Goal: Task Accomplishment & Management: Manage account settings

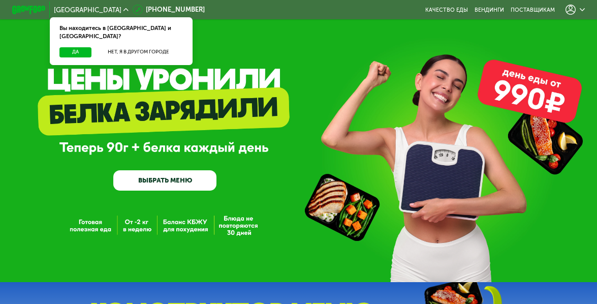
click at [577, 4] on div at bounding box center [575, 10] width 27 height 18
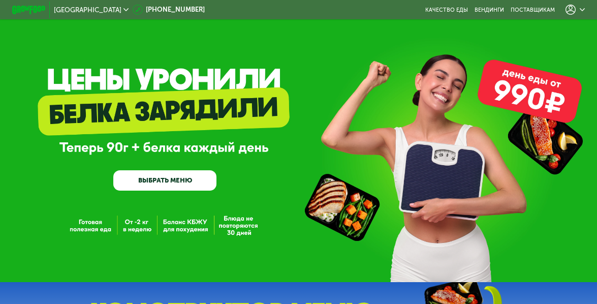
click at [573, 10] on icon at bounding box center [571, 10] width 10 height 10
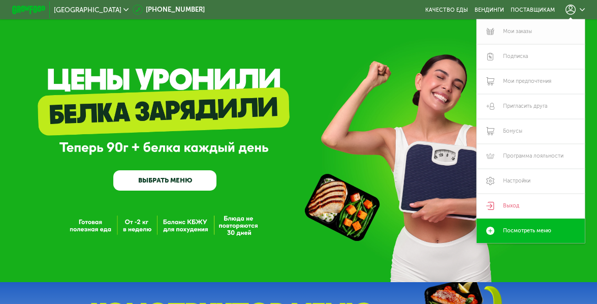
click at [524, 32] on link "Мои заказы" at bounding box center [531, 31] width 108 height 25
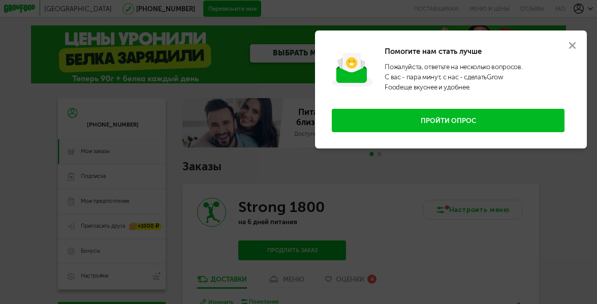
click at [569, 42] on use at bounding box center [572, 45] width 7 height 7
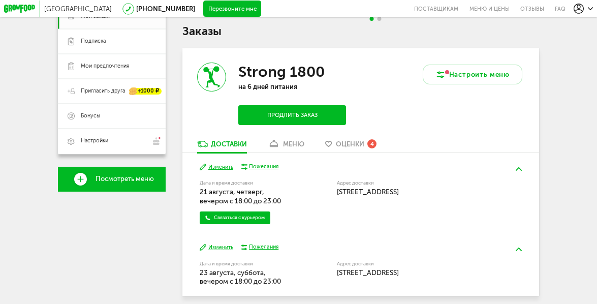
scroll to position [163, 0]
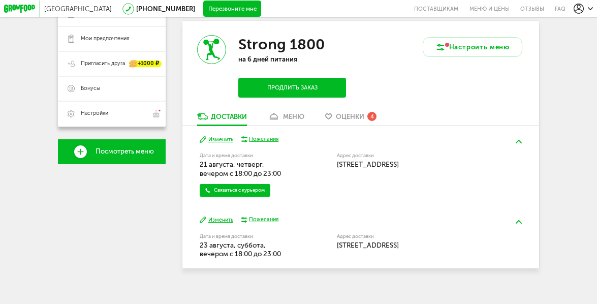
click at [280, 114] on icon at bounding box center [274, 116] width 12 height 7
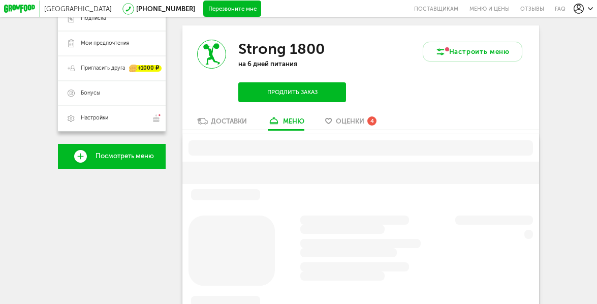
scroll to position [158, 0]
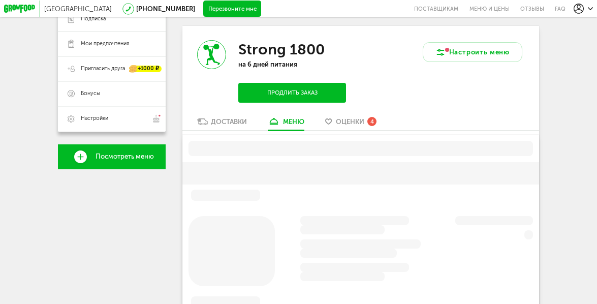
click at [347, 121] on span "Оценки" at bounding box center [350, 122] width 28 height 8
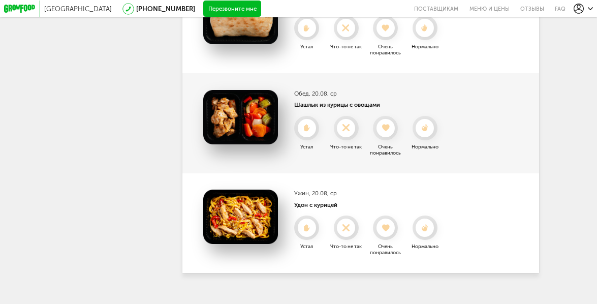
scroll to position [446, 0]
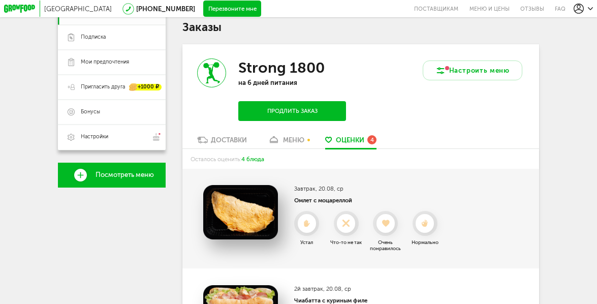
click at [285, 138] on div "меню" at bounding box center [293, 140] width 21 height 8
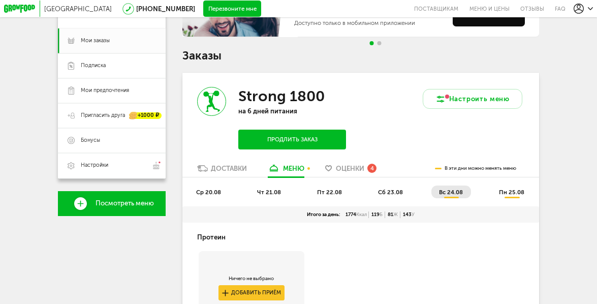
scroll to position [111, 0]
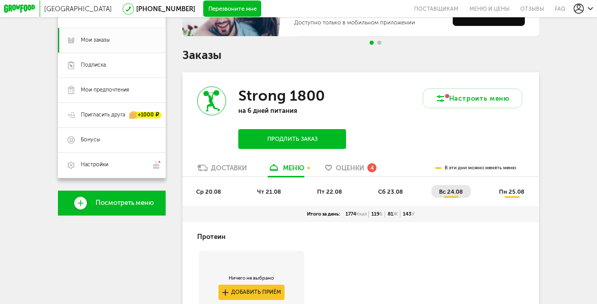
click at [231, 159] on div "Strong 1800 на 6 дней питания Продлить заказ" at bounding box center [272, 118] width 178 height 92
click at [238, 174] on link "Доставки" at bounding box center [222, 169] width 58 height 13
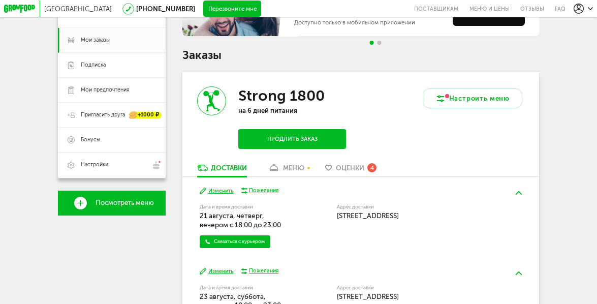
scroll to position [169, 0]
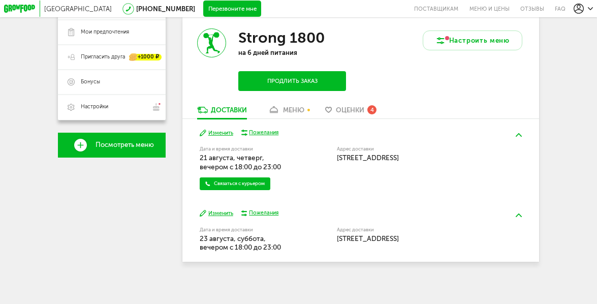
click at [228, 136] on button "Изменить" at bounding box center [217, 133] width 34 height 8
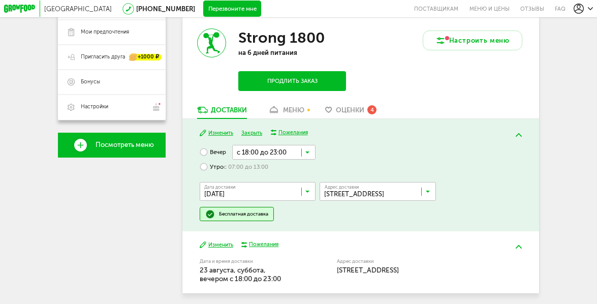
click at [364, 193] on input "Search for option" at bounding box center [380, 194] width 116 height 14
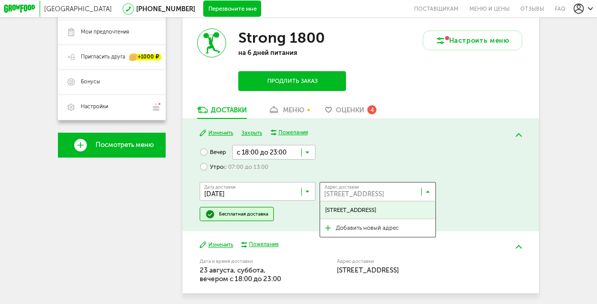
click at [364, 193] on input "Search for option" at bounding box center [380, 194] width 116 height 14
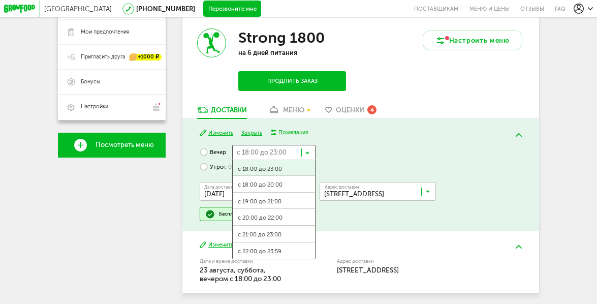
click at [281, 155] on input "Search for option" at bounding box center [273, 152] width 83 height 14
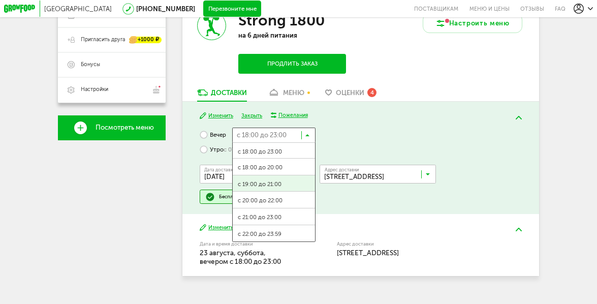
scroll to position [188, 0]
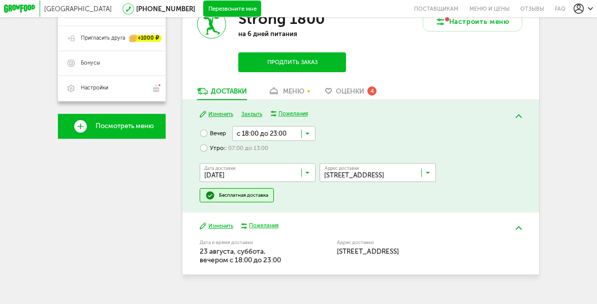
click at [199, 144] on div "[DATE] Изменить Закрыть Пожелания Вечер с 18:00 до 23:00 Загрузка... с 18:00 до…" at bounding box center [361, 156] width 357 height 112
click at [214, 146] on label "Утро с 07:00 до 13:00" at bounding box center [234, 148] width 69 height 15
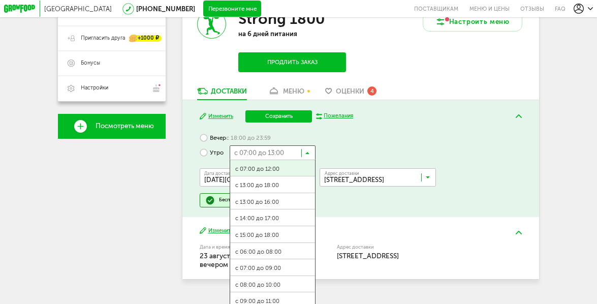
click at [279, 156] on input "Search for option" at bounding box center [273, 152] width 86 height 14
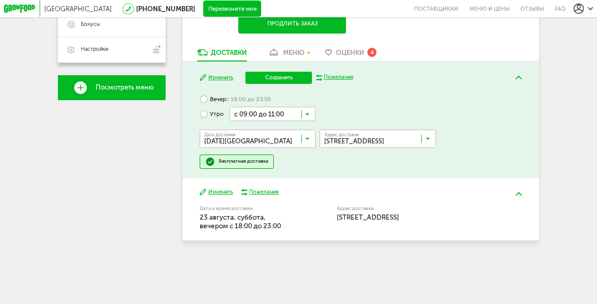
scroll to position [0, 0]
click at [287, 260] on span "с 09:00 до 11:00" at bounding box center [272, 262] width 85 height 17
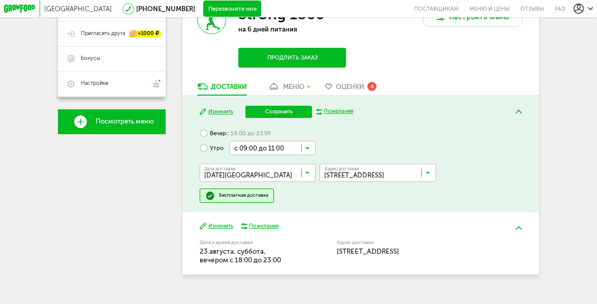
scroll to position [191, 0]
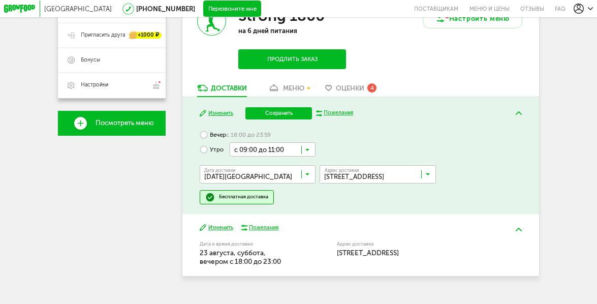
click at [230, 135] on span "с 18:00 до 23:59" at bounding box center [248, 135] width 45 height 8
click at [231, 174] on input "Search for option" at bounding box center [260, 176] width 116 height 14
click at [232, 195] on span "[DATE]" at bounding box center [257, 192] width 115 height 17
click at [216, 142] on div "Вечер с 18:00 до 23:59 Загрузка... Утро с 07:00 до 13:00" at bounding box center [258, 142] width 116 height 29
click at [214, 148] on label "Утро с 07:00 до 13:00" at bounding box center [234, 149] width 69 height 15
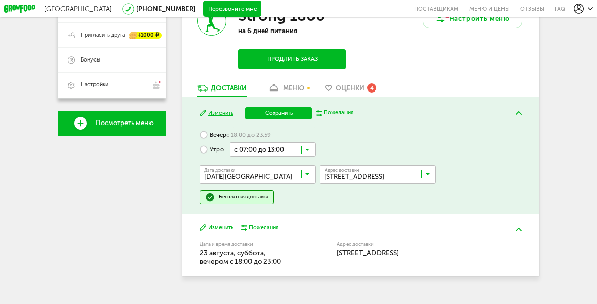
click at [234, 174] on input "Search for option" at bounding box center [260, 176] width 116 height 14
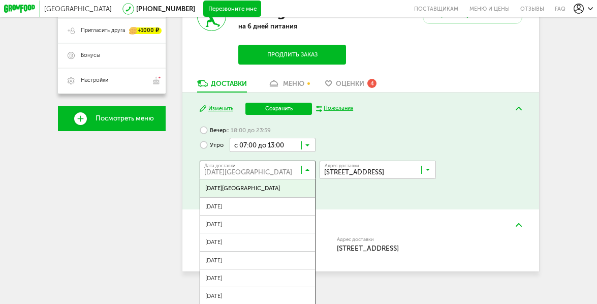
scroll to position [206, 0]
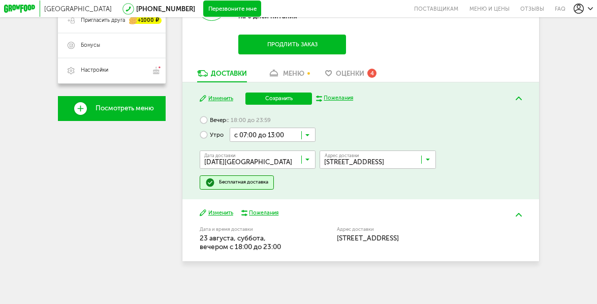
click at [217, 118] on label "Вечер с 18:00 до 23:59" at bounding box center [235, 120] width 71 height 15
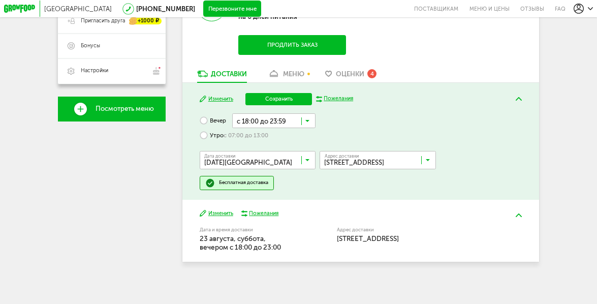
scroll to position [192, 0]
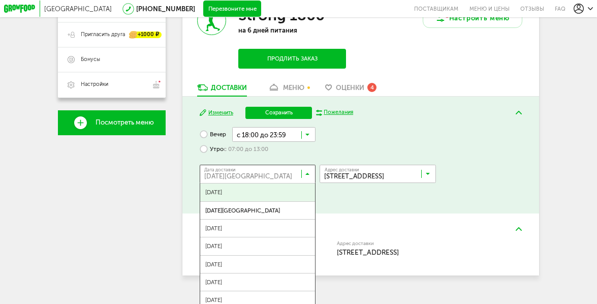
click at [256, 174] on input "Search for option" at bounding box center [260, 176] width 116 height 14
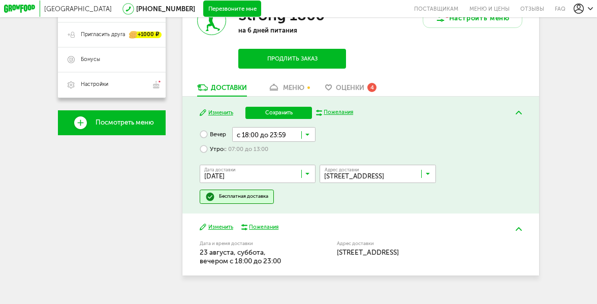
click at [260, 192] on span "[DATE]" at bounding box center [257, 192] width 115 height 17
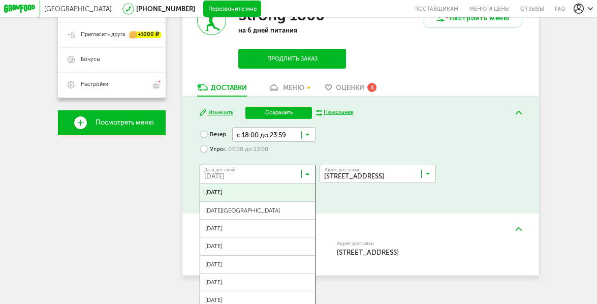
click at [294, 169] on input "Search for option" at bounding box center [260, 176] width 116 height 14
click at [291, 170] on input "Search for option" at bounding box center [260, 176] width 116 height 14
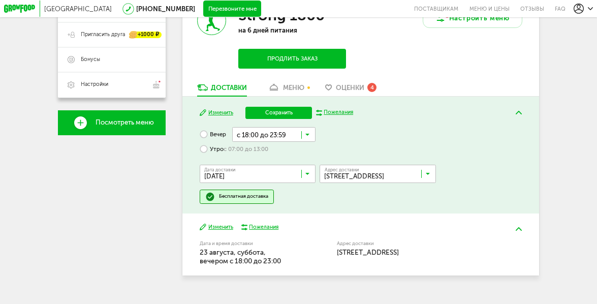
click at [343, 136] on div "Вечер с 18:00 до 23:59 Загрузка... Утро с 07:00 до 13:00 Дата доставки [DATE] З…" at bounding box center [361, 165] width 322 height 76
click at [283, 137] on input "Search for option" at bounding box center [273, 134] width 83 height 14
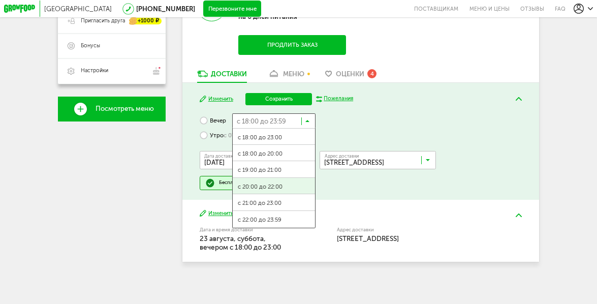
scroll to position [203, 0]
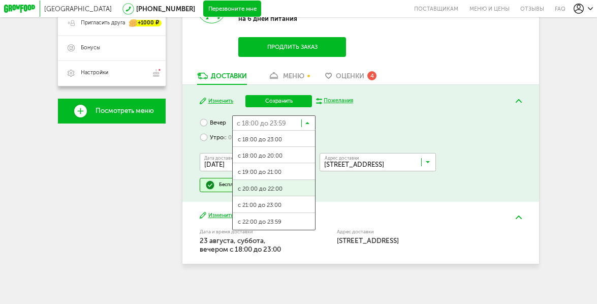
click at [204, 159] on input "Search for option" at bounding box center [260, 164] width 116 height 14
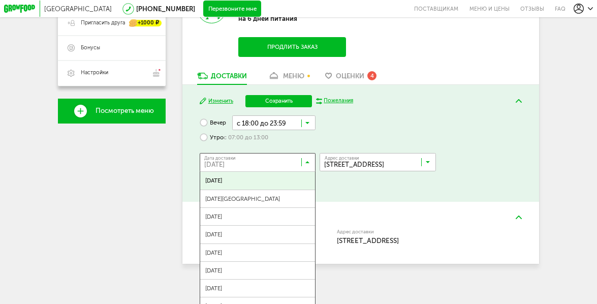
click at [288, 189] on ul "[DATE] августа, [DATE], [DATE], [DATE], [DATE], [DATE], [DATE], [DATE], [DATE],…" at bounding box center [258, 272] width 116 height 203
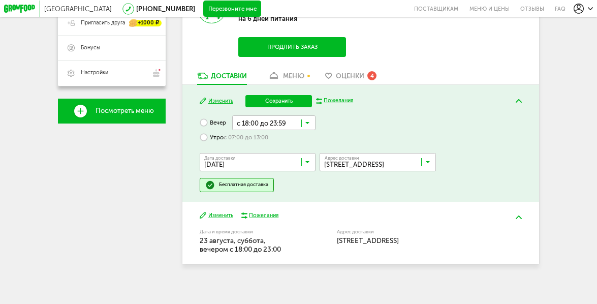
click at [364, 160] on input "Search for option" at bounding box center [380, 164] width 116 height 14
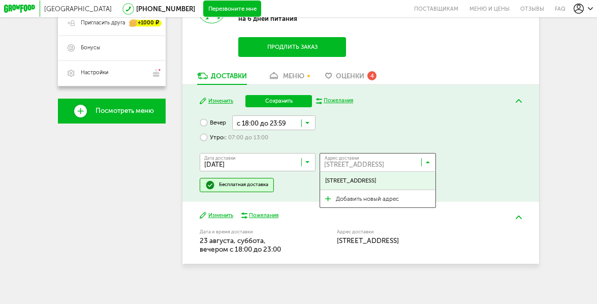
click at [364, 160] on input "Search for option" at bounding box center [380, 164] width 116 height 14
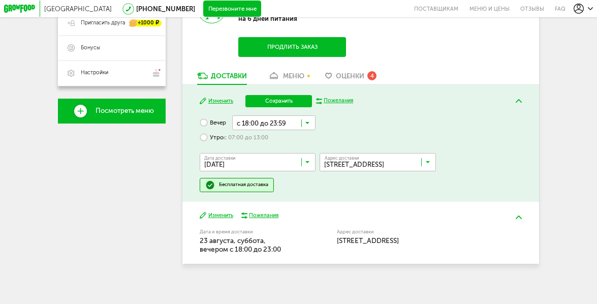
click at [256, 135] on span "с 07:00 до 13:00" at bounding box center [246, 138] width 45 height 8
click at [274, 166] on input "Search for option" at bounding box center [260, 164] width 116 height 14
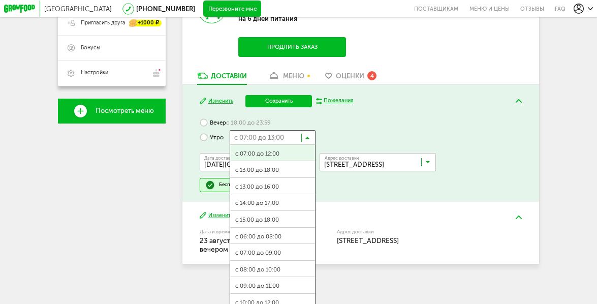
click at [234, 132] on input "Search for option" at bounding box center [273, 137] width 86 height 14
click at [220, 164] on input "Search for option" at bounding box center [260, 164] width 116 height 14
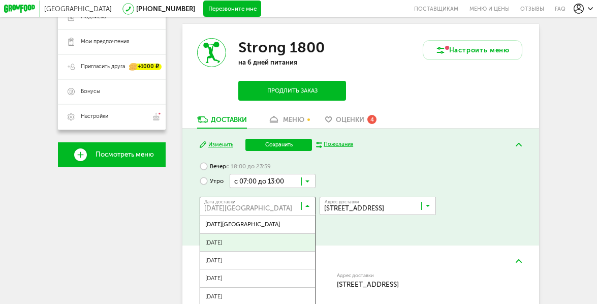
scroll to position [215, 0]
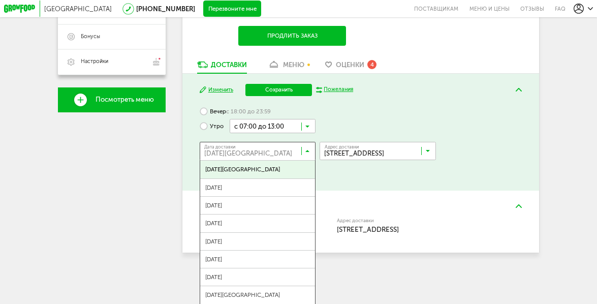
click at [222, 103] on div "[DATE] Изменить Сохранить Пожелания Вечер с 18:00 до 23:59 Утро с 07:00 до 13:0…" at bounding box center [361, 132] width 357 height 117
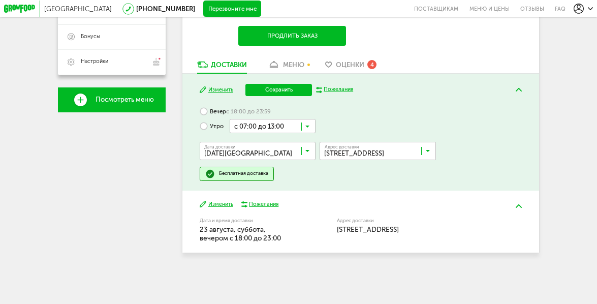
scroll to position [205, 0]
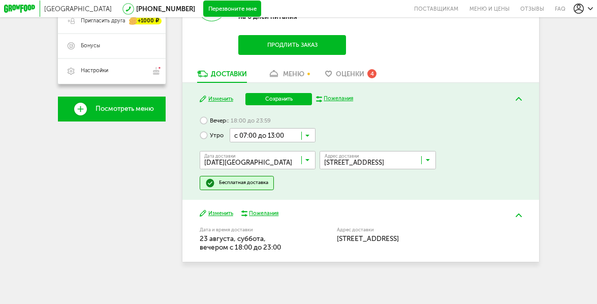
click at [248, 122] on span "с 18:00 до 23:59" at bounding box center [248, 121] width 45 height 8
click at [259, 163] on input "Search for option" at bounding box center [260, 162] width 116 height 14
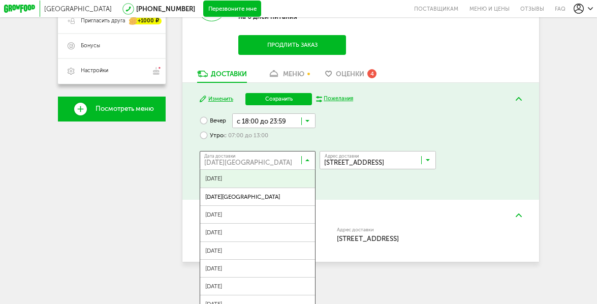
click at [271, 180] on span "[DATE]" at bounding box center [257, 178] width 115 height 17
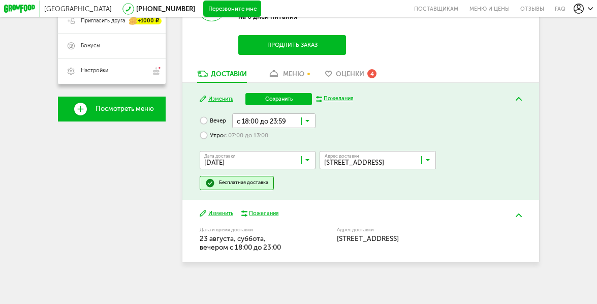
click at [285, 119] on input "Search for option" at bounding box center [273, 120] width 83 height 14
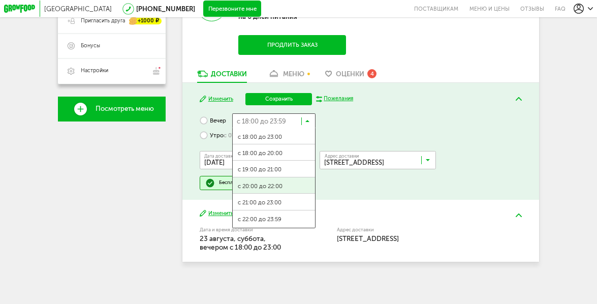
scroll to position [0, 0]
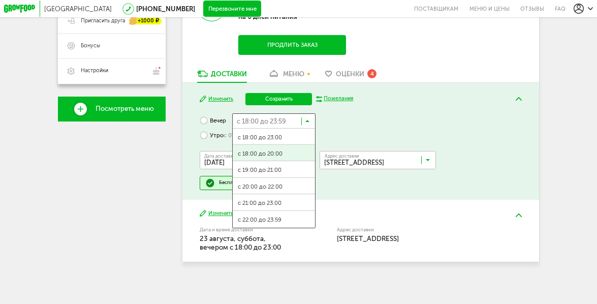
click at [344, 138] on div "Вечер с 18:00 до 23:59 Загрузка... с 18:00 до 23:00 с 18:00 до 20:00 с 19:00 до…" at bounding box center [361, 151] width 322 height 76
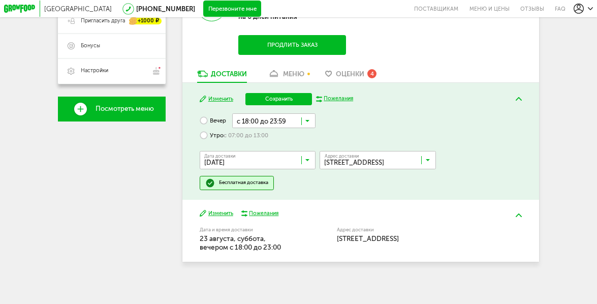
click at [257, 134] on span "с 07:00 до 13:00" at bounding box center [246, 136] width 45 height 8
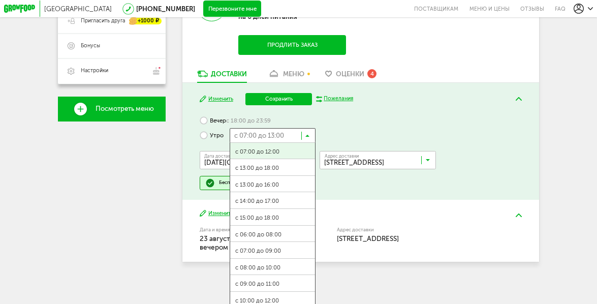
click at [287, 139] on input "Search for option" at bounding box center [273, 135] width 86 height 14
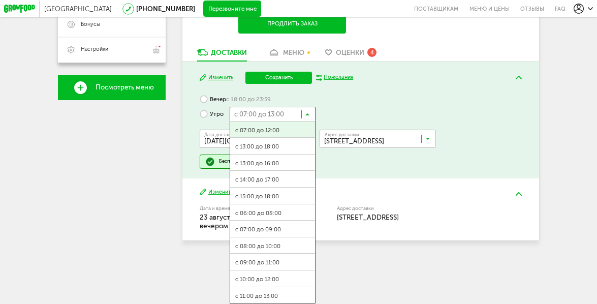
click at [357, 113] on div "Вечер с 18:00 до 23:59 Утро с 07:00 до 13:00 Загрузка... с 07:00 до 12:00 с 13:…" at bounding box center [361, 130] width 322 height 76
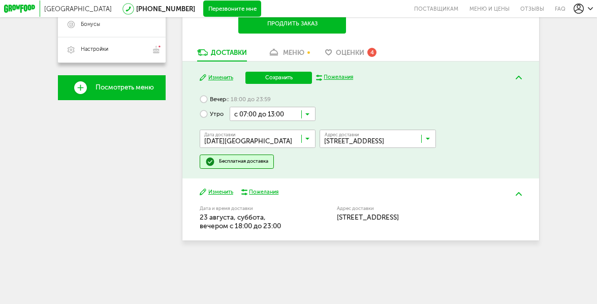
scroll to position [205, 0]
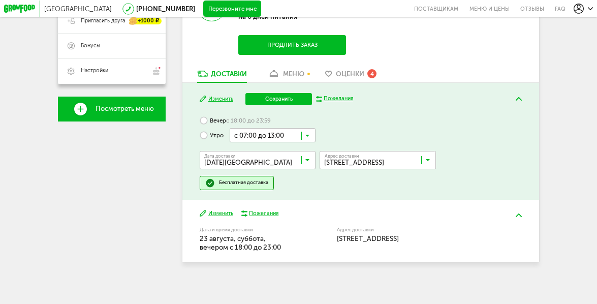
click at [235, 123] on span "с 18:00 до 23:59" at bounding box center [248, 121] width 45 height 8
click at [257, 122] on input "Search for option" at bounding box center [273, 120] width 83 height 14
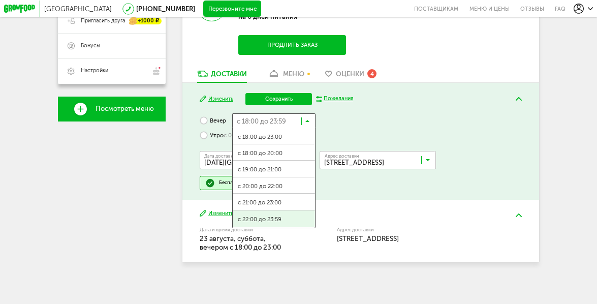
scroll to position [0, 0]
click at [257, 219] on span "с 22:00 до 23:59" at bounding box center [274, 219] width 82 height 17
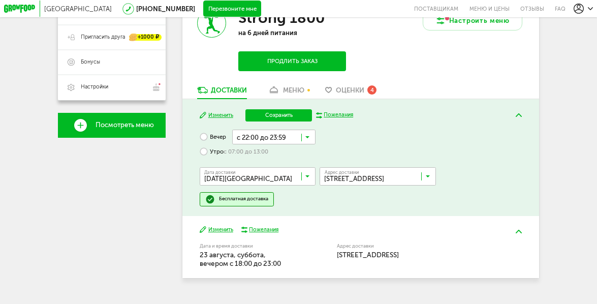
scroll to position [189, 0]
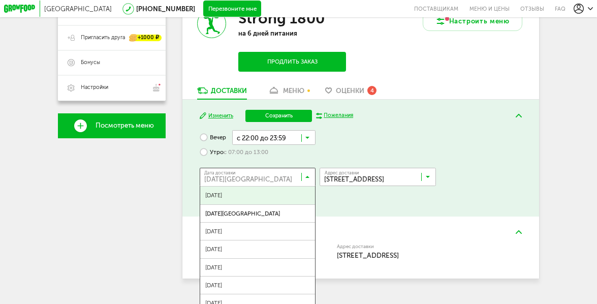
click at [264, 179] on input "Search for option" at bounding box center [260, 179] width 116 height 14
click at [258, 194] on span "[DATE]" at bounding box center [257, 195] width 115 height 17
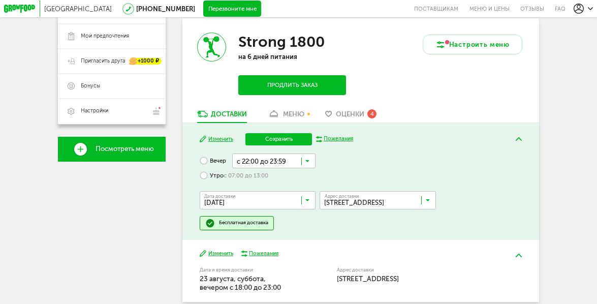
scroll to position [174, 0]
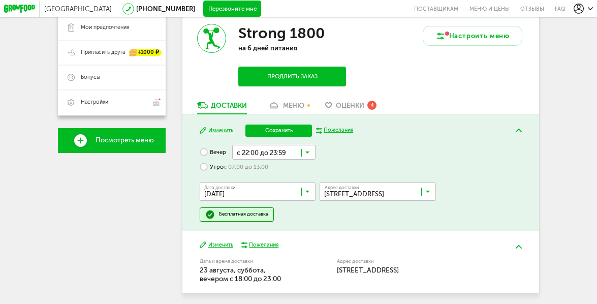
click at [271, 181] on div "Дата доставки [DATE] Загрузка... Адрес Квартира Комментарий для курьера [PERSON…" at bounding box center [361, 190] width 322 height 33
click at [241, 216] on div "Бесплатная доставка" at bounding box center [243, 214] width 49 height 7
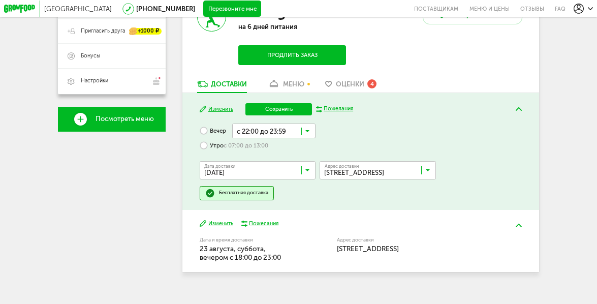
scroll to position [196, 0]
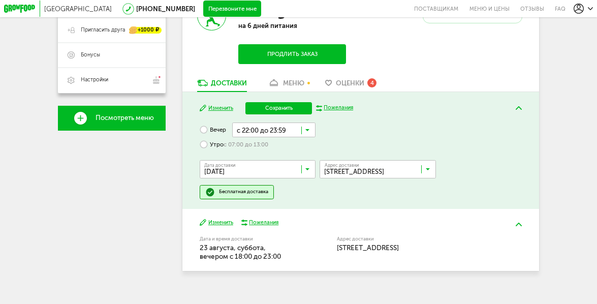
click at [292, 107] on button "Сохранить" at bounding box center [279, 108] width 67 height 12
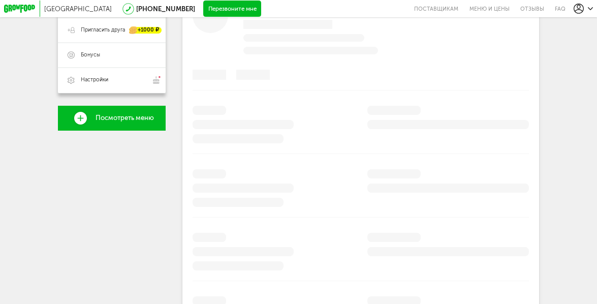
scroll to position [169, 0]
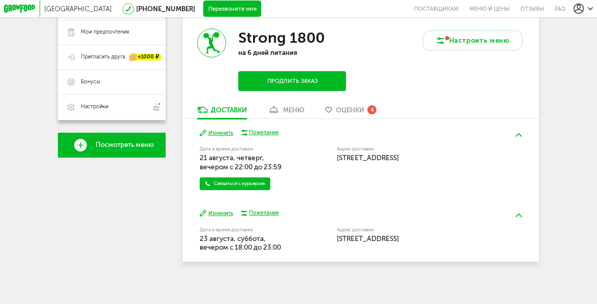
click at [213, 129] on button "Изменить" at bounding box center [217, 133] width 34 height 8
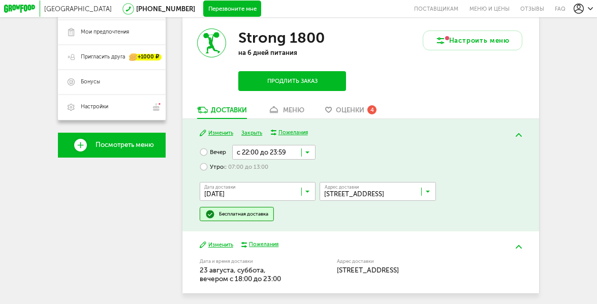
click at [266, 156] on input "Search for option" at bounding box center [273, 152] width 83 height 14
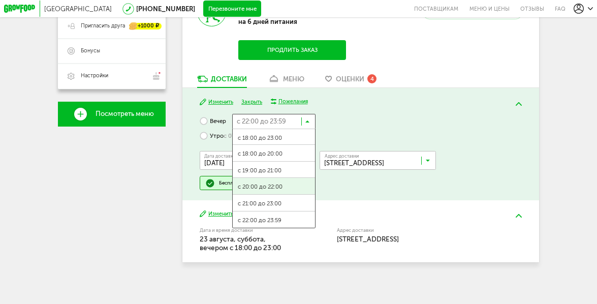
scroll to position [1, 0]
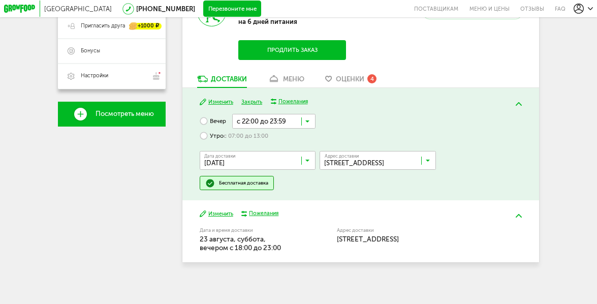
click at [156, 205] on div "[PHONE_NUMBER] Мои заказы Подписка [PERSON_NAME] предпочтения Пригласить друга …" at bounding box center [112, 85] width 108 height 374
click at [157, 205] on div "[PHONE_NUMBER] Мои заказы Подписка [PERSON_NAME] предпочтения Пригласить друга …" at bounding box center [112, 85] width 108 height 374
click at [226, 216] on button "Изменить" at bounding box center [217, 214] width 34 height 8
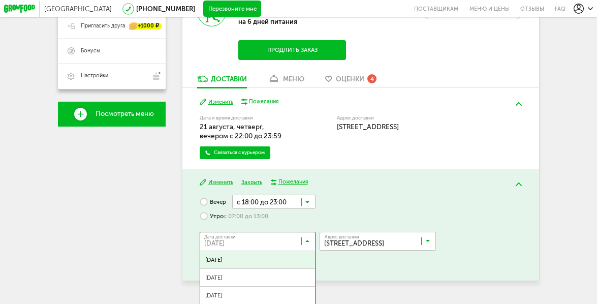
click at [300, 245] on input "Search for option" at bounding box center [260, 243] width 116 height 14
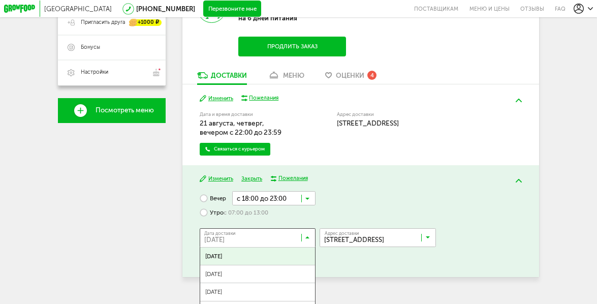
scroll to position [209, 0]
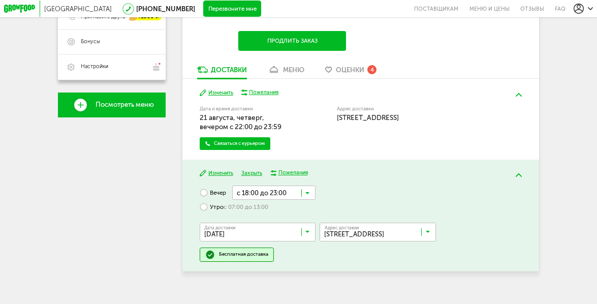
click at [338, 203] on div "Вечер с 18:00 до 23:00 Загрузка... Утро с 07:00 до 13:00 Дата доставки [DATE] З…" at bounding box center [361, 224] width 322 height 76
click at [301, 195] on div "с 18:00 до 23:00 Загрузка..." at bounding box center [273, 193] width 83 height 15
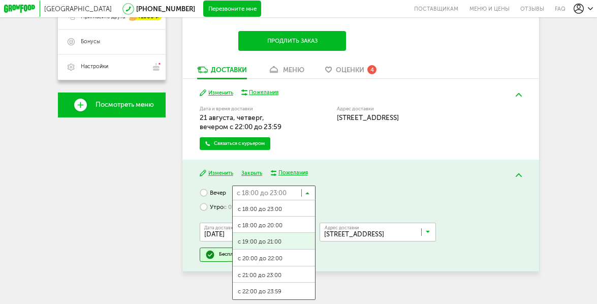
scroll to position [207, 0]
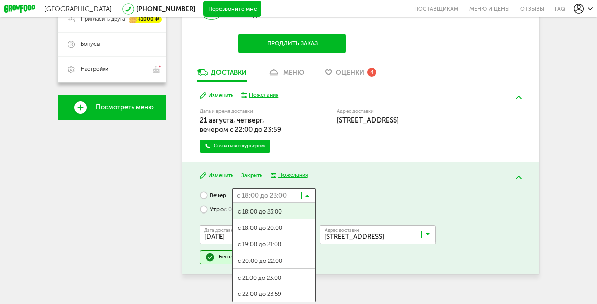
click at [336, 201] on div "Вечер с 18:00 до 23:00 Загрузка... с 18:00 до 23:00 с 18:00 до 20:00 с 19:00 до…" at bounding box center [361, 226] width 322 height 76
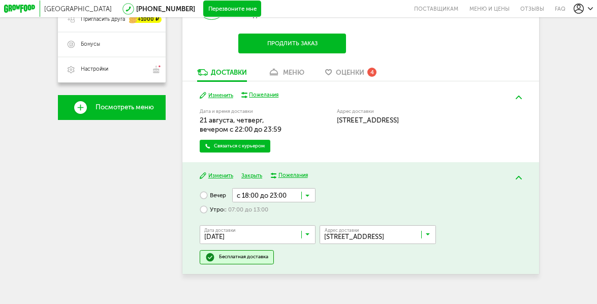
click at [269, 230] on input "Search for option" at bounding box center [260, 236] width 116 height 14
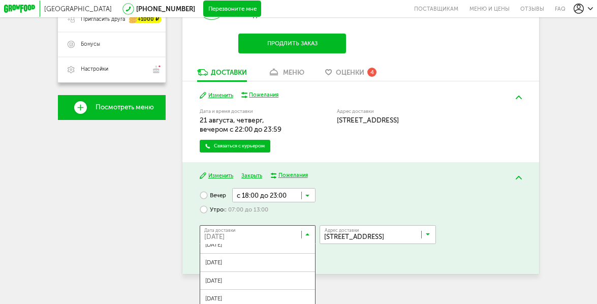
scroll to position [28, 0]
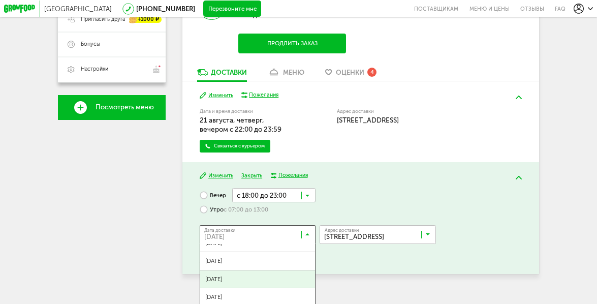
click at [282, 276] on span "[DATE]" at bounding box center [257, 278] width 115 height 17
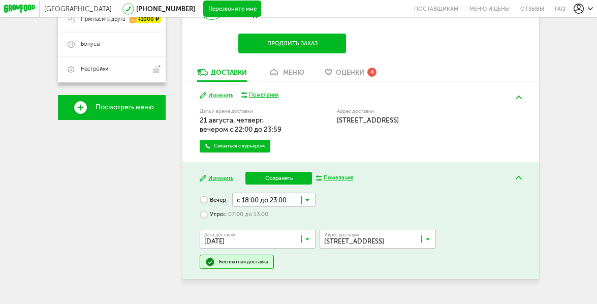
click at [220, 94] on button "Изменить" at bounding box center [217, 96] width 34 height 8
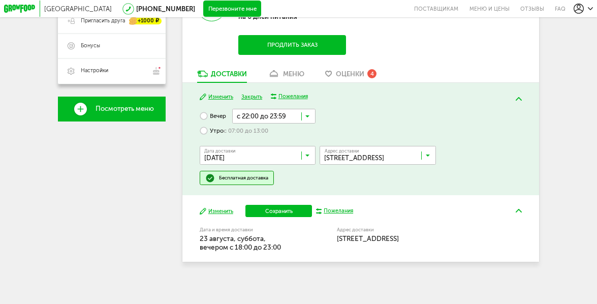
click at [293, 153] on input "Search for option" at bounding box center [260, 158] width 116 height 14
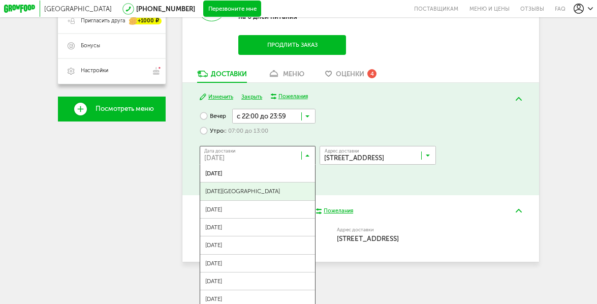
scroll to position [0, 0]
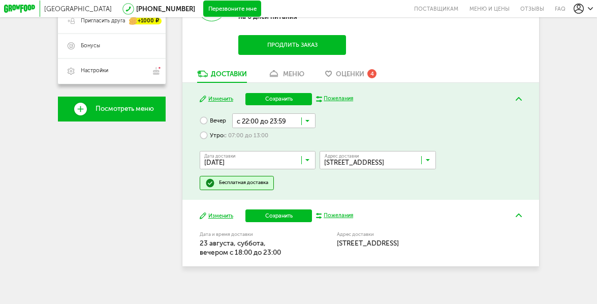
click at [258, 262] on span "[DATE]" at bounding box center [257, 268] width 115 height 17
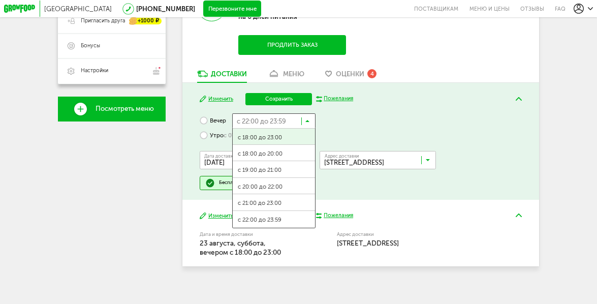
click at [277, 124] on input "Search for option" at bounding box center [273, 120] width 83 height 14
click at [217, 137] on label "Утро с 07:00 до 13:00" at bounding box center [234, 135] width 69 height 15
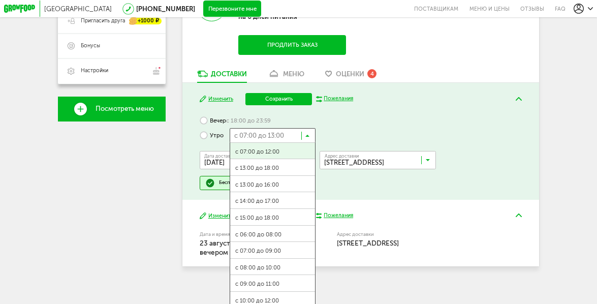
click at [278, 136] on input "Search for option" at bounding box center [273, 135] width 86 height 14
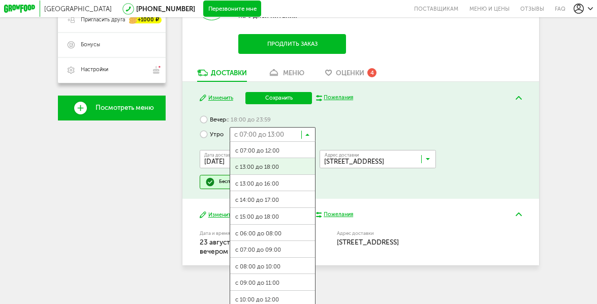
scroll to position [227, 0]
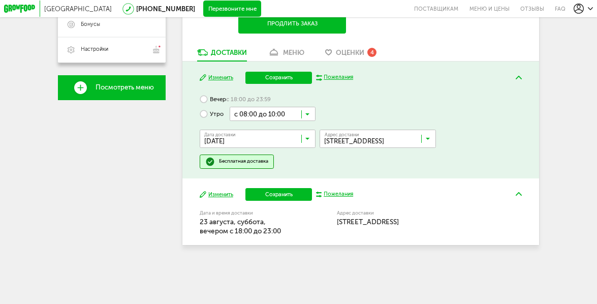
click at [286, 243] on span "с 08:00 до 10:00" at bounding box center [272, 245] width 85 height 17
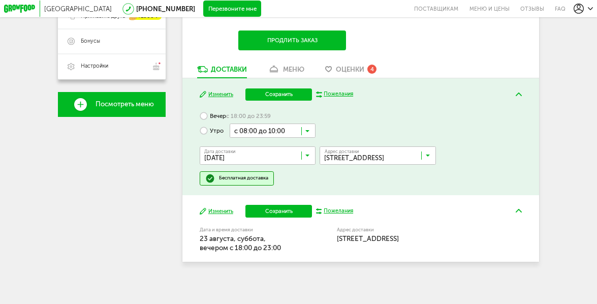
click at [275, 100] on div "[DATE] Изменить Сохранить Пожелания Вечер с 18:00 до 23:59 Утро с 08:00 до 10:0…" at bounding box center [361, 136] width 357 height 117
click at [274, 98] on button "Сохранить" at bounding box center [279, 94] width 67 height 12
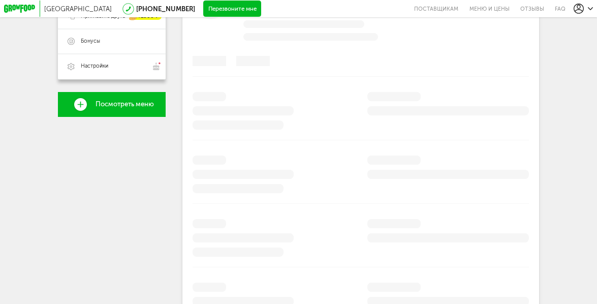
scroll to position [151, 0]
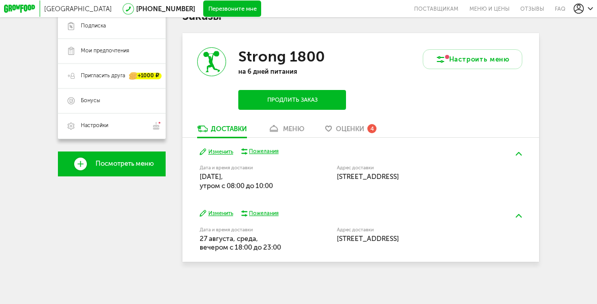
click at [229, 210] on button "Изменить" at bounding box center [217, 213] width 34 height 8
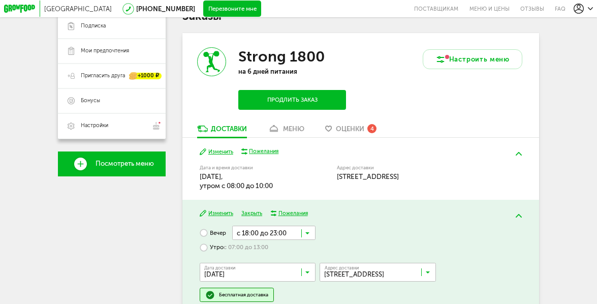
scroll to position [200, 0]
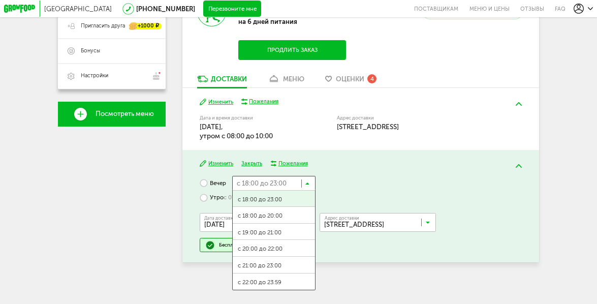
click at [253, 184] on input "Search for option" at bounding box center [273, 183] width 83 height 14
click at [215, 227] on input "Search for option" at bounding box center [260, 224] width 116 height 14
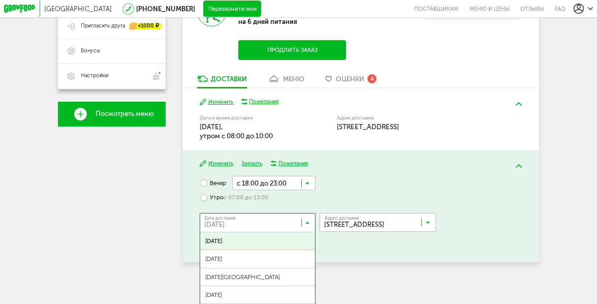
click at [215, 226] on input "Search for option" at bounding box center [260, 224] width 116 height 14
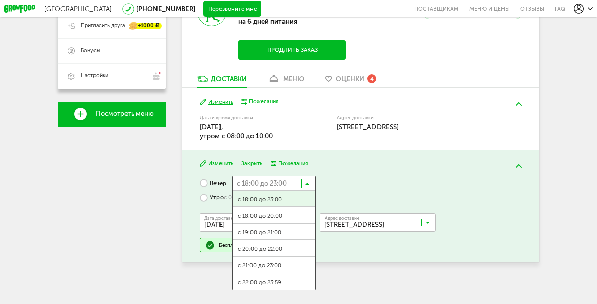
click at [254, 176] on input "Search for option" at bounding box center [273, 183] width 83 height 14
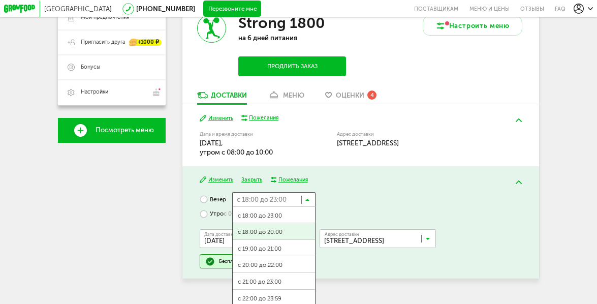
scroll to position [184, 0]
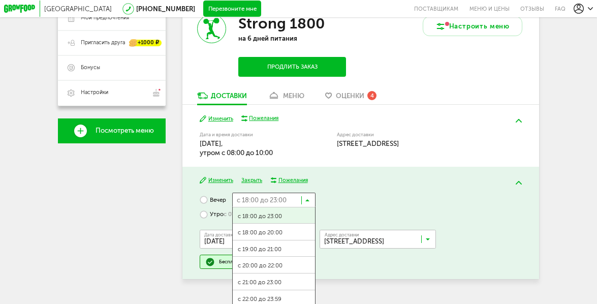
click at [188, 232] on div "Изменить Закрыть Пожелания Вечер с 18:00 до 23:00 Загрузка... с 18:00 до 23:00 …" at bounding box center [361, 223] width 357 height 112
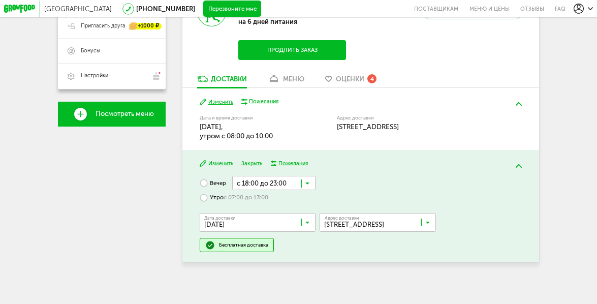
scroll to position [200, 0]
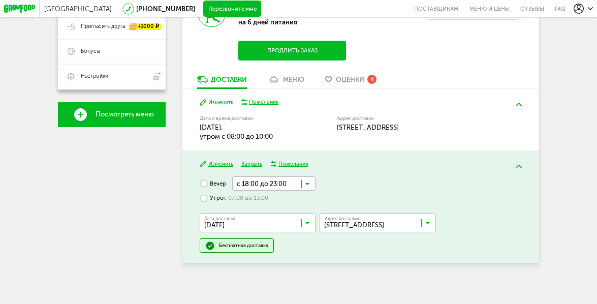
click at [227, 103] on button "Изменить" at bounding box center [217, 103] width 34 height 8
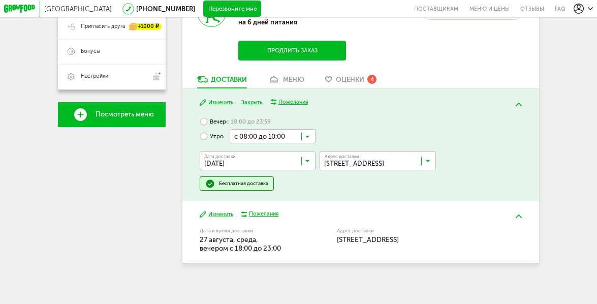
click at [257, 160] on input "Search for option" at bounding box center [260, 163] width 116 height 14
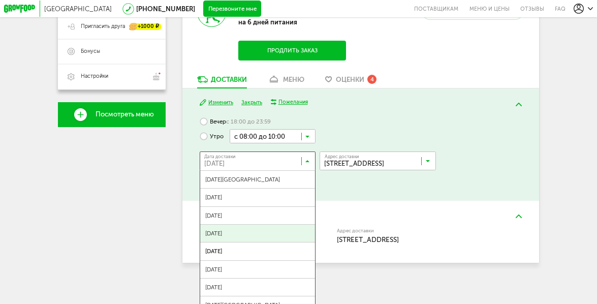
click at [259, 231] on span "[DATE]" at bounding box center [257, 233] width 115 height 17
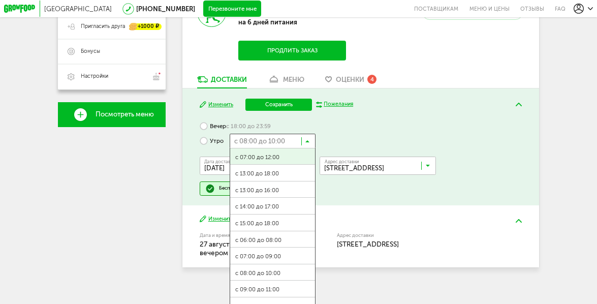
click at [259, 136] on input "Search for option" at bounding box center [273, 141] width 86 height 14
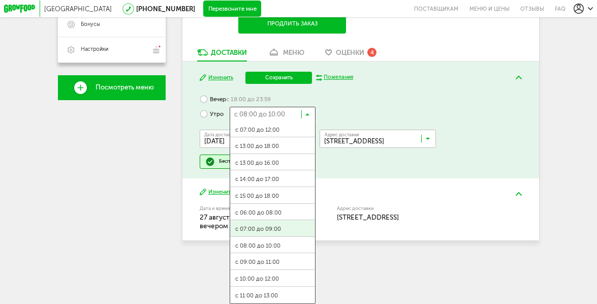
scroll to position [0, 0]
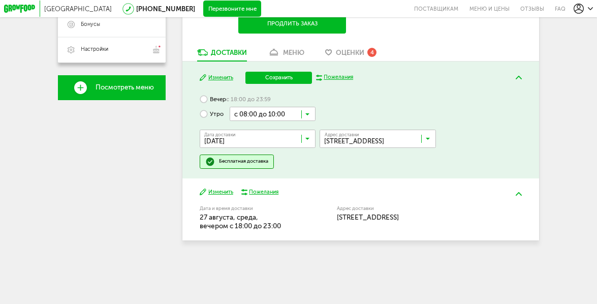
click at [202, 162] on div "Бесплатная доставка" at bounding box center [237, 162] width 74 height 14
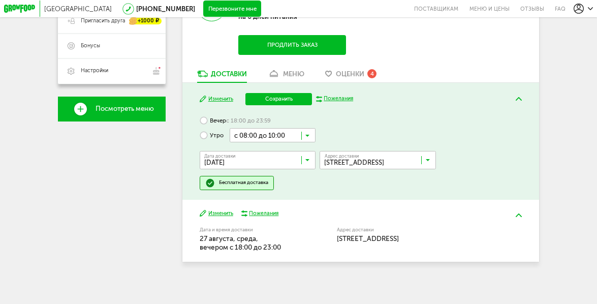
scroll to position [205, 0]
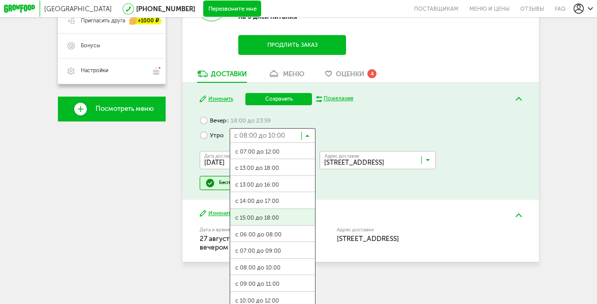
click at [267, 132] on input "Search for option" at bounding box center [273, 135] width 86 height 14
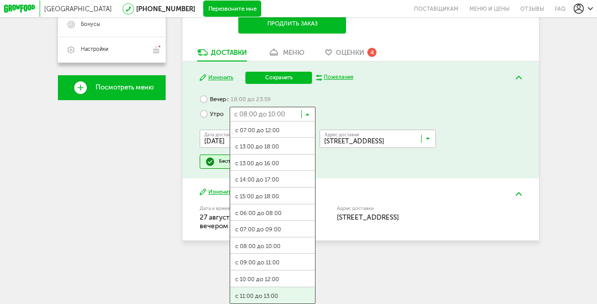
scroll to position [1, 0]
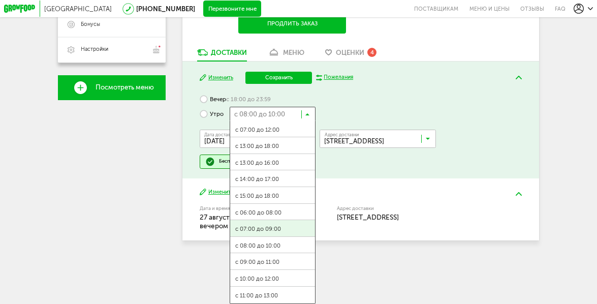
click at [404, 92] on div "Вечер с 18:00 до 23:59 Утро с 08:00 до 10:00 Загрузка... с 07:00 до 12:00 с 13:…" at bounding box center [361, 130] width 322 height 76
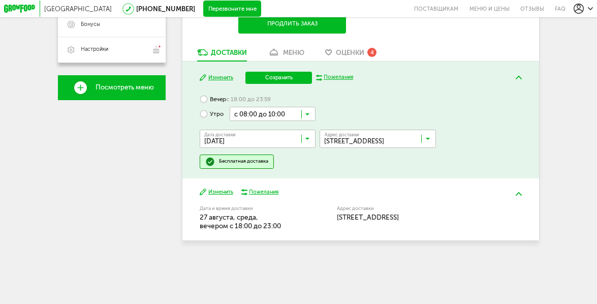
scroll to position [205, 0]
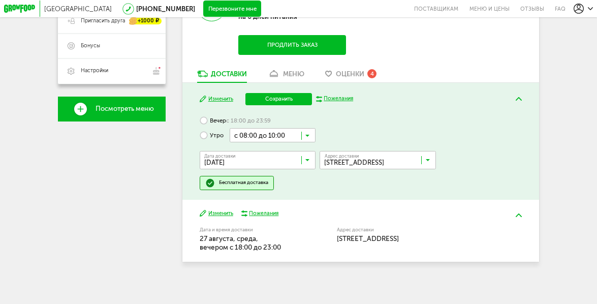
click at [221, 117] on label "Вечер с 18:00 до 23:59" at bounding box center [235, 120] width 71 height 15
click at [270, 121] on input "Search for option" at bounding box center [273, 120] width 83 height 14
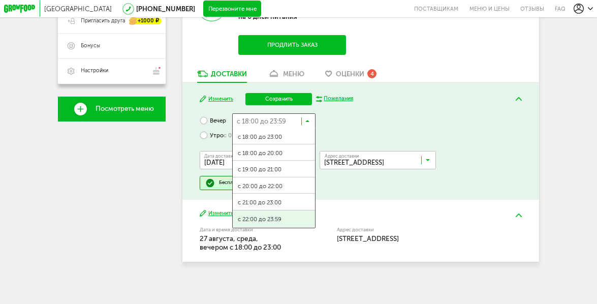
scroll to position [0, 0]
click at [278, 223] on span "с 22:00 до 23:59" at bounding box center [274, 219] width 82 height 17
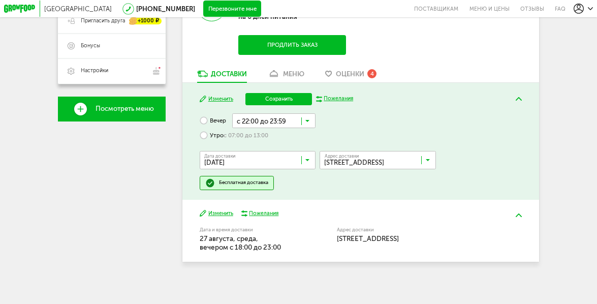
click at [273, 96] on button "Сохранить" at bounding box center [279, 99] width 67 height 12
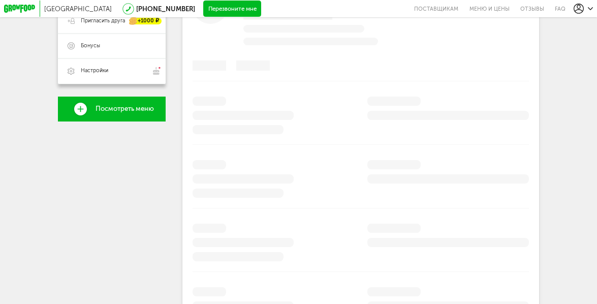
scroll to position [151, 0]
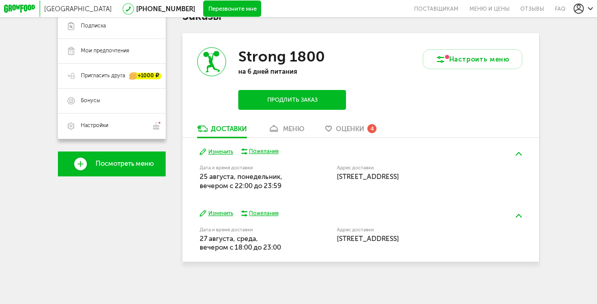
click at [226, 214] on button "Изменить" at bounding box center [217, 213] width 34 height 8
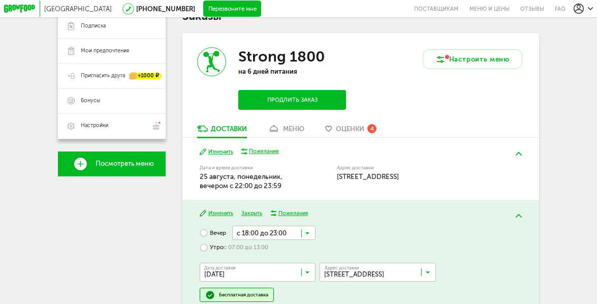
scroll to position [162, 0]
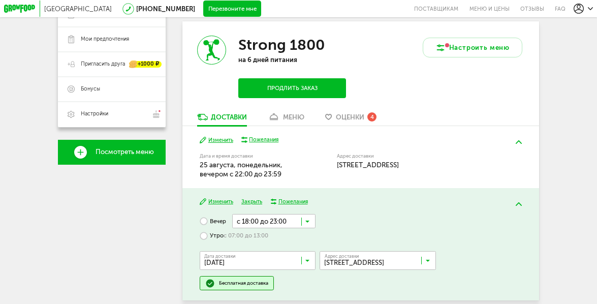
click at [228, 240] on label "Утро с 07:00 до 13:00" at bounding box center [234, 235] width 69 height 15
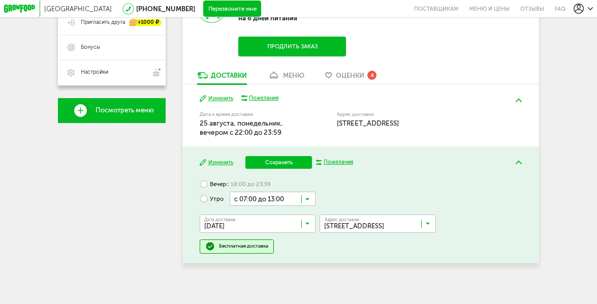
scroll to position [205, 0]
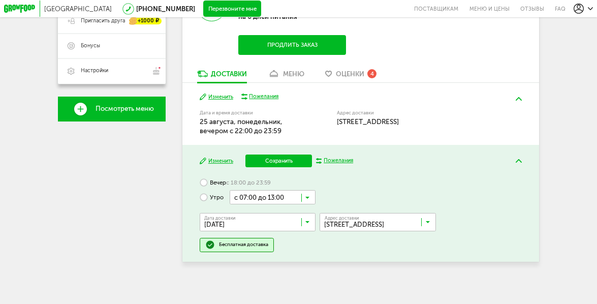
click at [260, 221] on input "Search for option" at bounding box center [260, 224] width 116 height 14
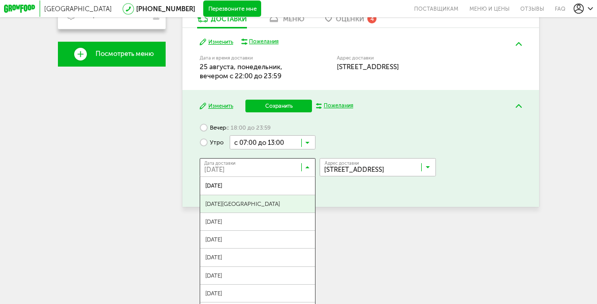
scroll to position [261, 0]
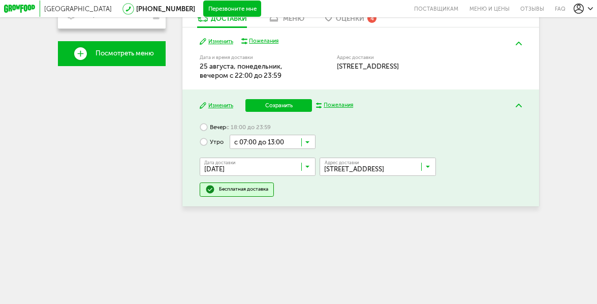
click at [383, 120] on div "Вечер с 18:00 до 23:59 Утро с 07:00 до 13:00 Загрузка... Дата доставки [DATE][P…" at bounding box center [361, 158] width 322 height 76
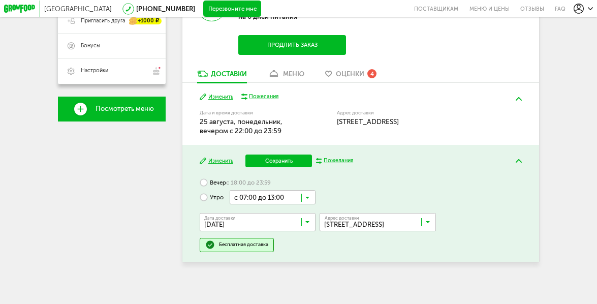
scroll to position [205, 0]
click at [235, 182] on span "с 18:00 до 23:59" at bounding box center [248, 183] width 45 height 8
click at [268, 229] on input "Search for option" at bounding box center [260, 224] width 116 height 14
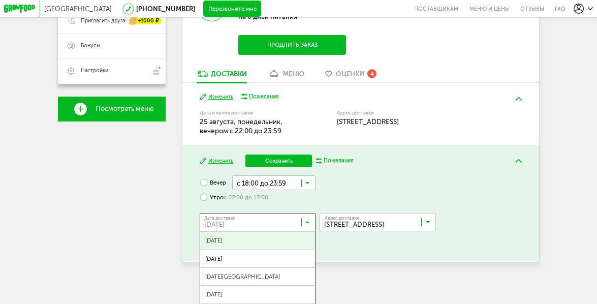
click at [266, 241] on span "[DATE]" at bounding box center [257, 240] width 115 height 17
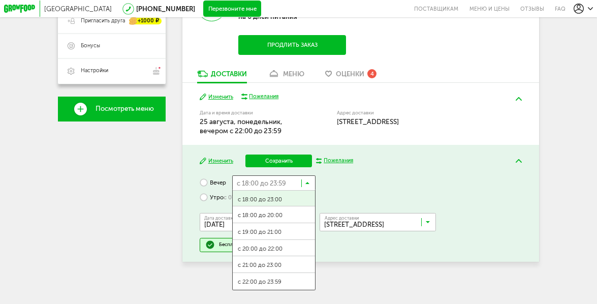
click at [258, 179] on input "Search for option" at bounding box center [273, 182] width 83 height 14
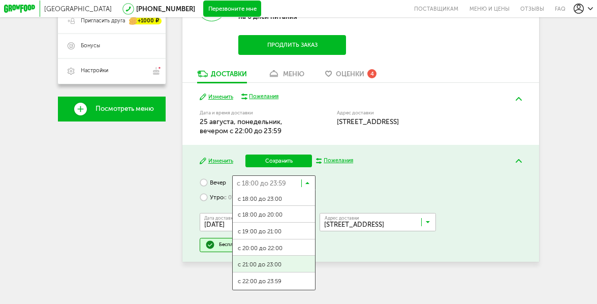
click at [155, 201] on div "[PHONE_NUMBER] Мои заказы Подписка [PERSON_NAME] предпочтения Пригласить друга …" at bounding box center [112, 82] width 108 height 378
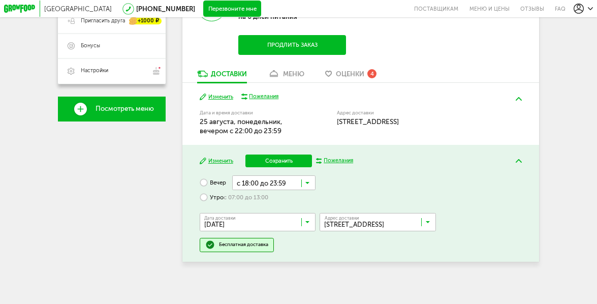
click at [219, 98] on button "Изменить" at bounding box center [217, 97] width 34 height 8
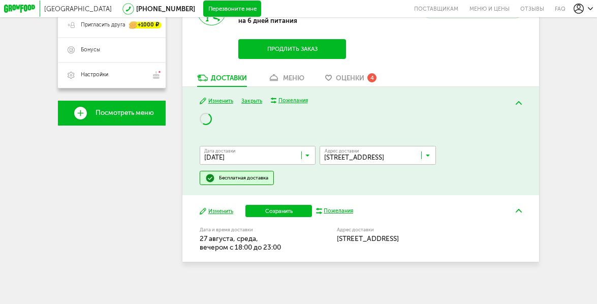
scroll to position [205, 0]
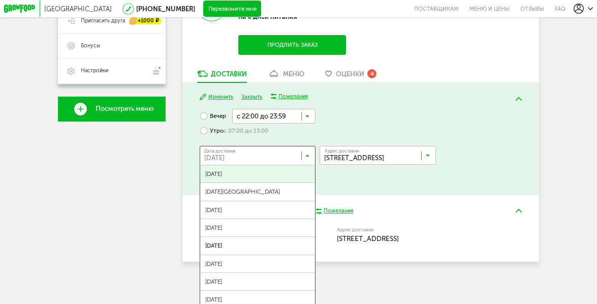
click at [251, 159] on input "Search for option" at bounding box center [260, 158] width 116 height 14
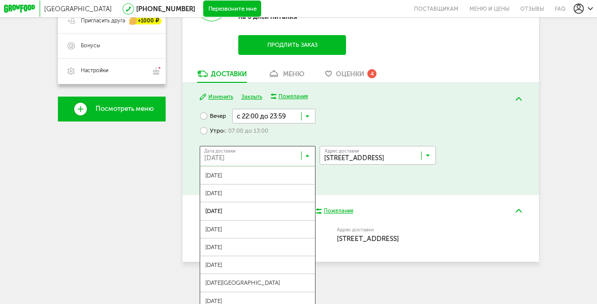
scroll to position [36, 0]
click at [250, 229] on span "[DATE]" at bounding box center [257, 228] width 115 height 17
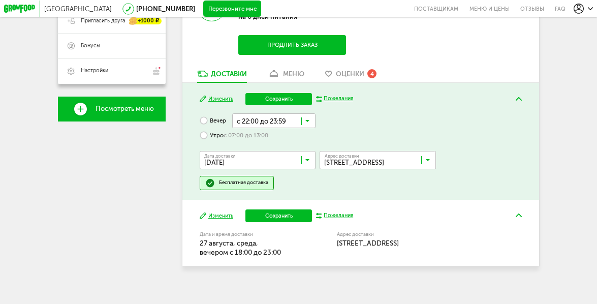
click at [236, 137] on span "с 07:00 до 13:00" at bounding box center [246, 136] width 45 height 8
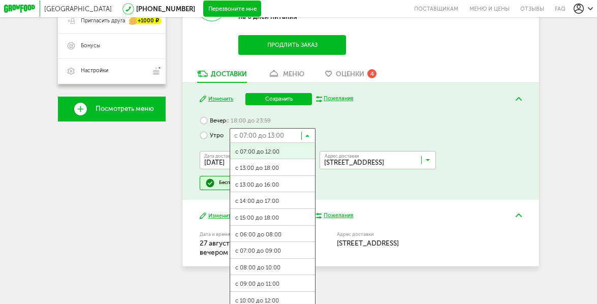
click at [243, 136] on input "Search for option" at bounding box center [273, 135] width 86 height 14
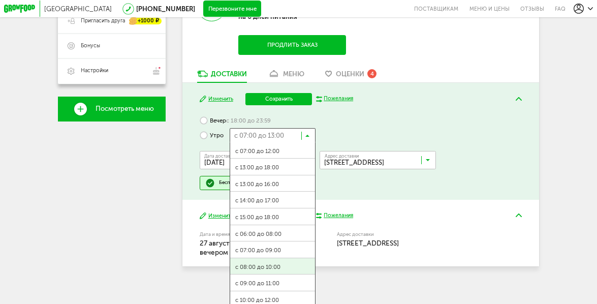
scroll to position [0, 0]
click at [275, 266] on span "с 08:00 до 10:00" at bounding box center [272, 267] width 85 height 17
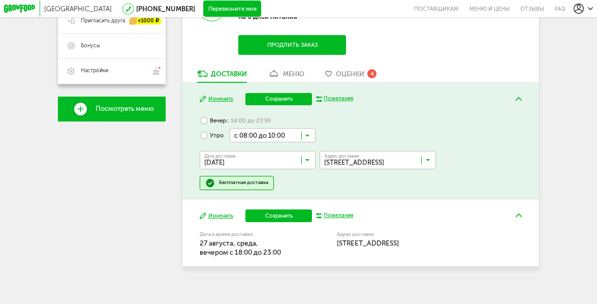
click at [275, 94] on button "Сохранить" at bounding box center [279, 99] width 67 height 12
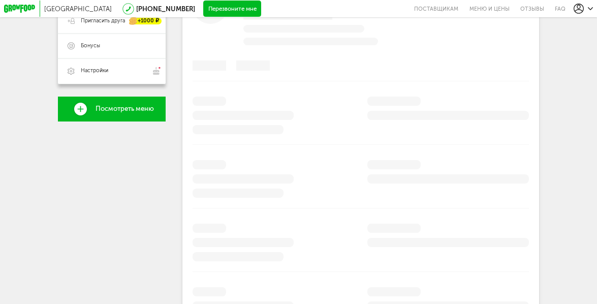
scroll to position [151, 0]
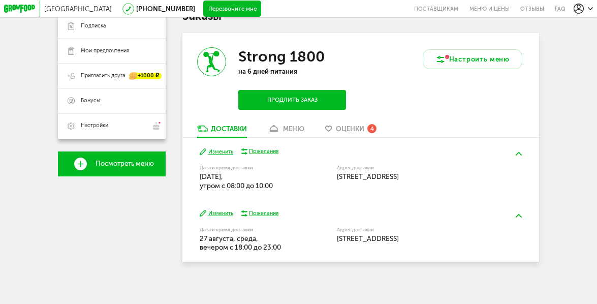
click at [218, 212] on button "Изменить" at bounding box center [217, 213] width 34 height 8
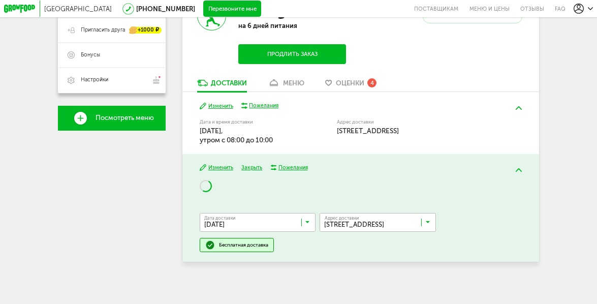
scroll to position [197, 0]
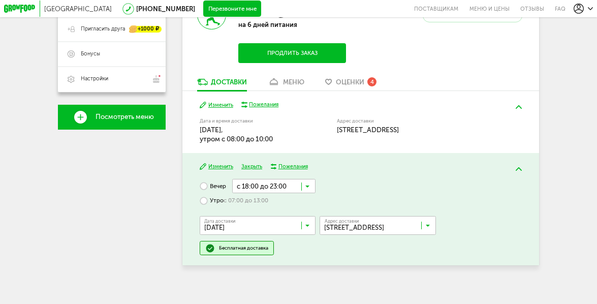
click at [224, 199] on span "с 07:00 до 13:00" at bounding box center [246, 201] width 45 height 8
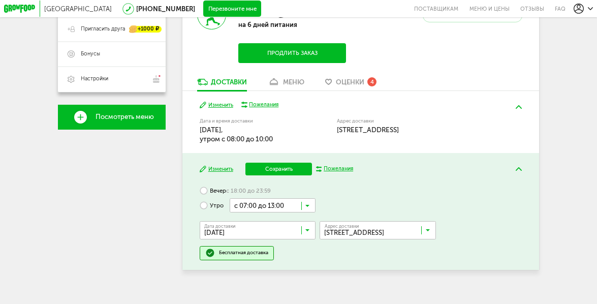
click at [249, 233] on input "Search for option" at bounding box center [260, 232] width 116 height 14
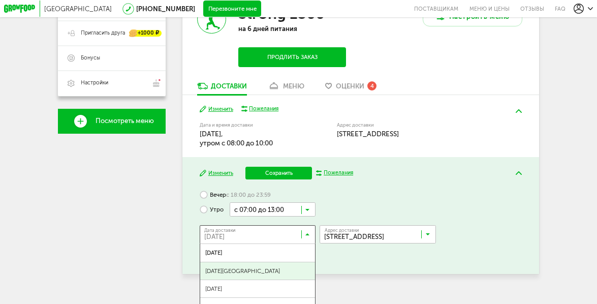
scroll to position [195, 0]
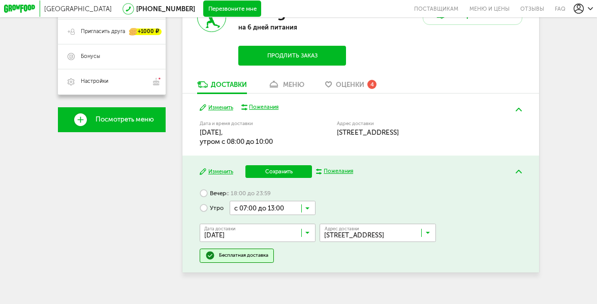
click at [239, 197] on label "Вечер с 18:00 до 23:59" at bounding box center [235, 193] width 71 height 15
click at [271, 236] on input "Search for option" at bounding box center [260, 235] width 116 height 14
click at [256, 251] on span "[DATE]" at bounding box center [257, 251] width 115 height 17
click at [216, 205] on label "Утро с 07:00 до 13:00" at bounding box center [234, 208] width 69 height 15
click at [265, 209] on input "Search for option" at bounding box center [273, 208] width 86 height 14
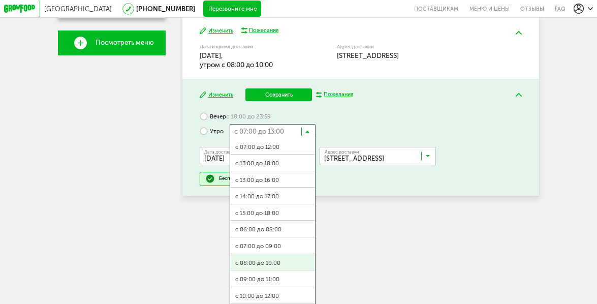
scroll to position [0, 0]
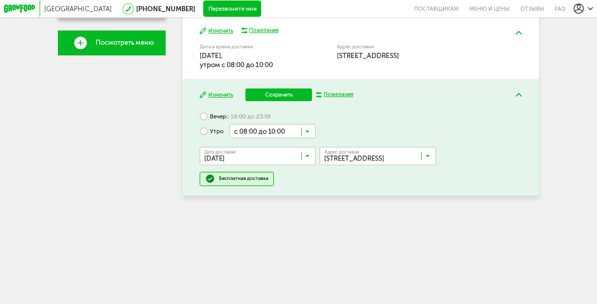
click at [267, 269] on span "с 08:00 до 10:00" at bounding box center [272, 263] width 85 height 17
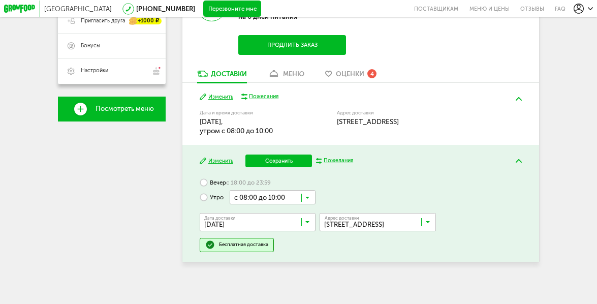
click at [280, 165] on button "Сохранить" at bounding box center [279, 161] width 67 height 12
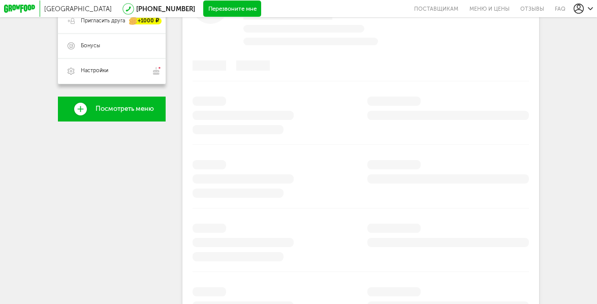
scroll to position [151, 0]
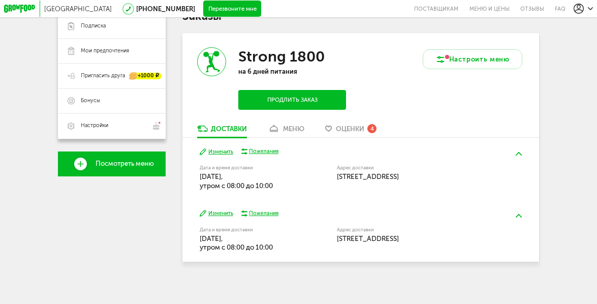
click at [342, 125] on span "Оценки" at bounding box center [350, 129] width 28 height 8
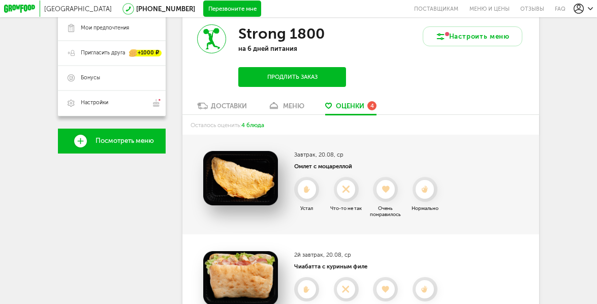
click at [281, 104] on link "меню" at bounding box center [286, 107] width 45 height 13
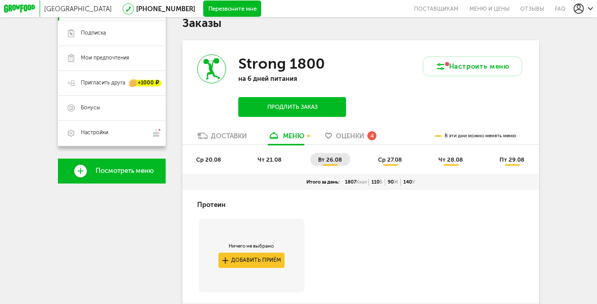
scroll to position [158, 0]
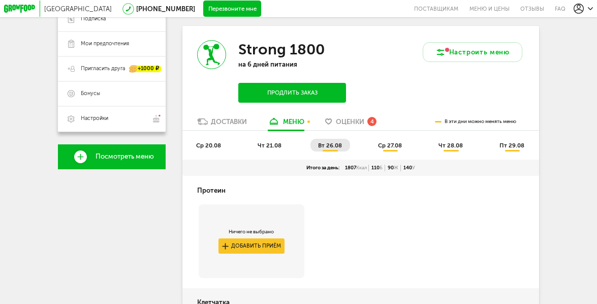
click at [268, 141] on li "чт 21.08" at bounding box center [270, 145] width 40 height 13
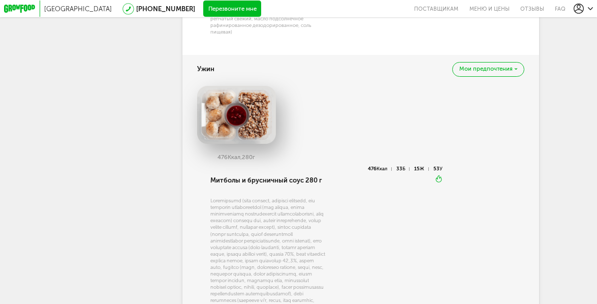
scroll to position [1044, 0]
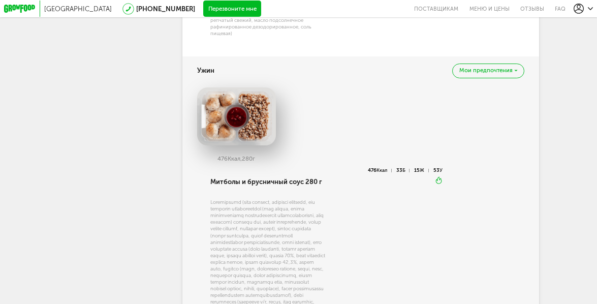
click at [497, 68] on span "Мои предпочтения" at bounding box center [486, 71] width 53 height 6
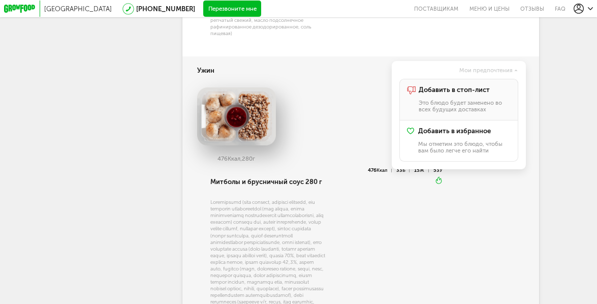
click at [450, 89] on span "Добавить в стоп-лист" at bounding box center [454, 90] width 71 height 8
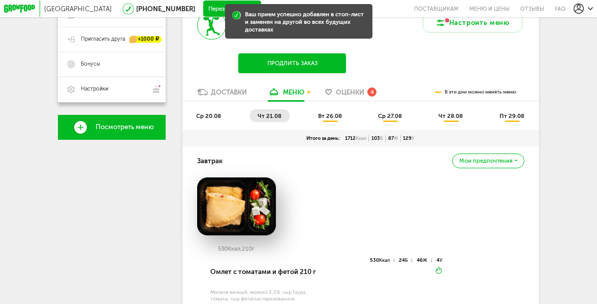
scroll to position [172, 0]
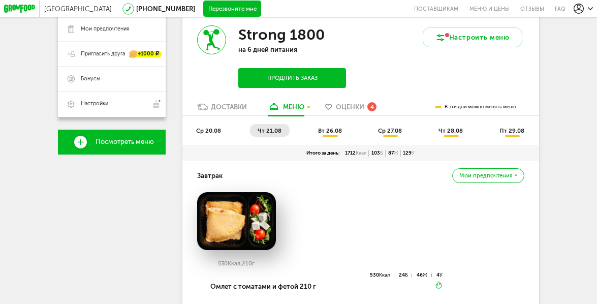
click at [316, 134] on li "вт 26.08" at bounding box center [331, 130] width 40 height 13
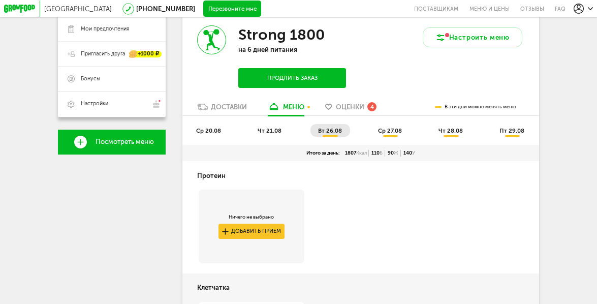
click at [390, 133] on span "ср 27.08" at bounding box center [390, 130] width 24 height 7
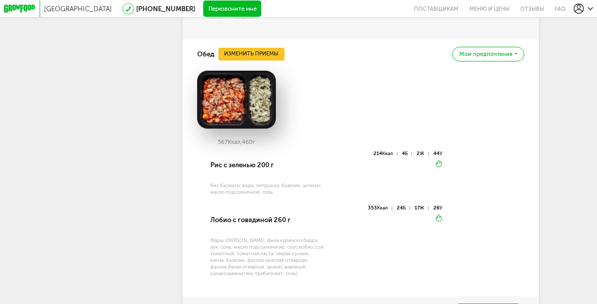
scroll to position [943, 0]
click at [493, 53] on span "Мои предпочтения" at bounding box center [486, 54] width 53 height 6
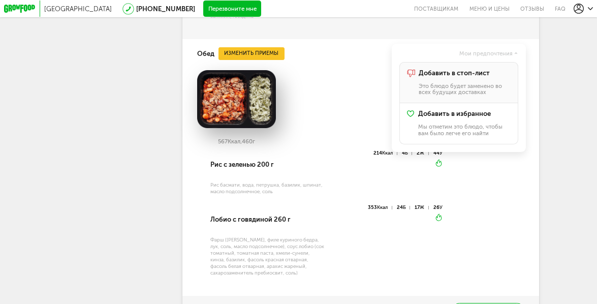
click at [463, 84] on p "Это блюдо будет заменено во всех будущих доставках" at bounding box center [465, 89] width 92 height 13
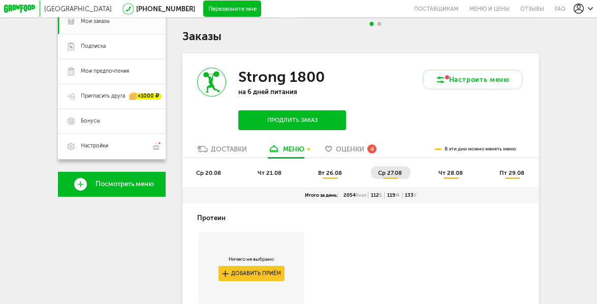
scroll to position [131, 0]
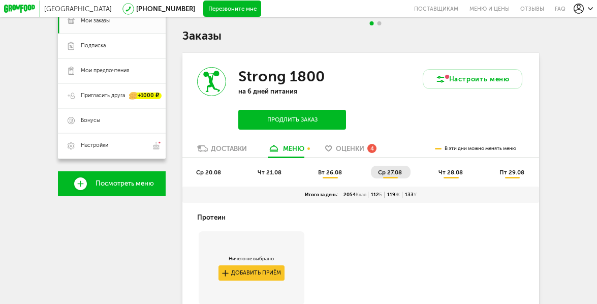
click at [448, 172] on span "чт 28.08" at bounding box center [451, 172] width 24 height 7
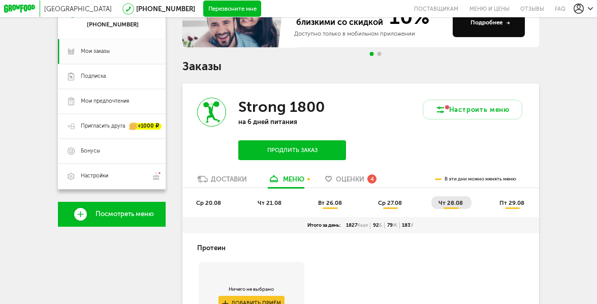
scroll to position [101, 0]
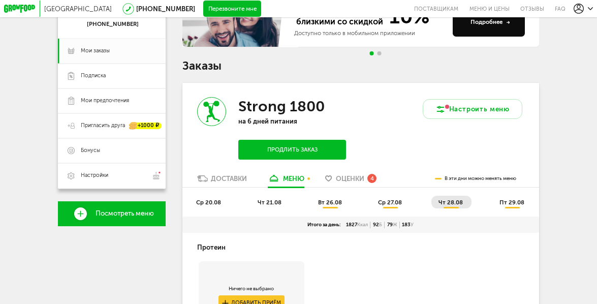
click at [503, 204] on span "пт 29.08" at bounding box center [512, 202] width 25 height 7
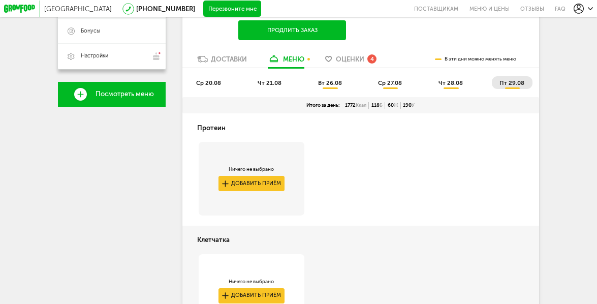
scroll to position [217, 0]
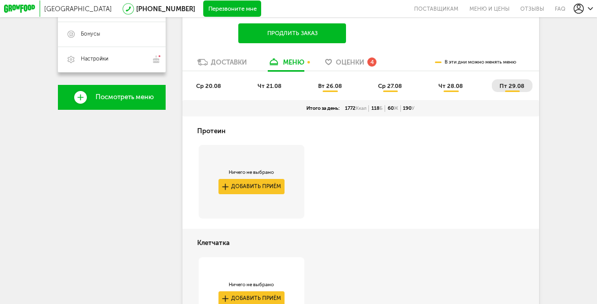
click at [333, 87] on span "вт 26.08" at bounding box center [330, 85] width 24 height 7
click at [254, 91] on li "чт 21.08" at bounding box center [270, 85] width 40 height 13
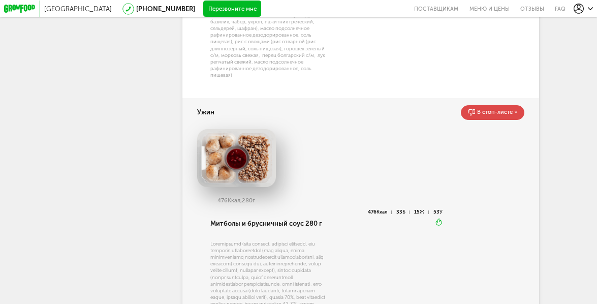
scroll to position [1005, 0]
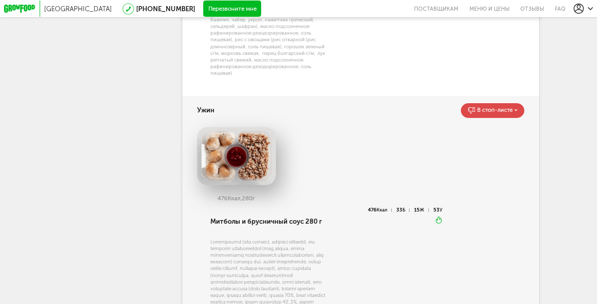
click at [512, 96] on div "Ужин В стоп-листе" at bounding box center [361, 110] width 328 height 28
click at [508, 107] on span "В стоп-листе" at bounding box center [495, 110] width 36 height 6
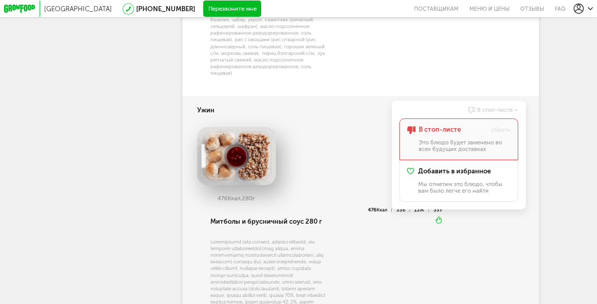
click at [336, 138] on div "476 Ккал, 280 г" at bounding box center [361, 167] width 328 height 80
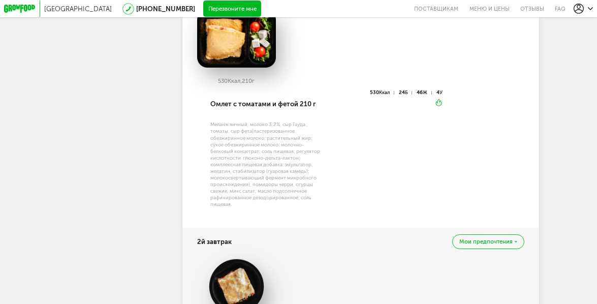
scroll to position [147, 0]
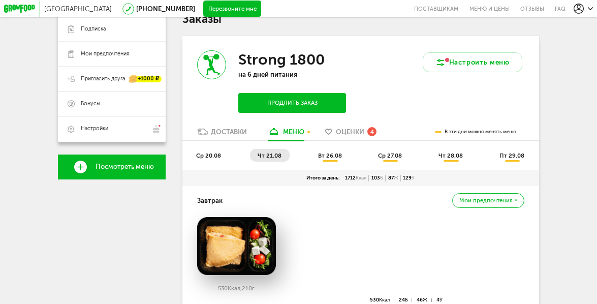
click at [455, 158] on span "чт 28.08" at bounding box center [451, 155] width 24 height 7
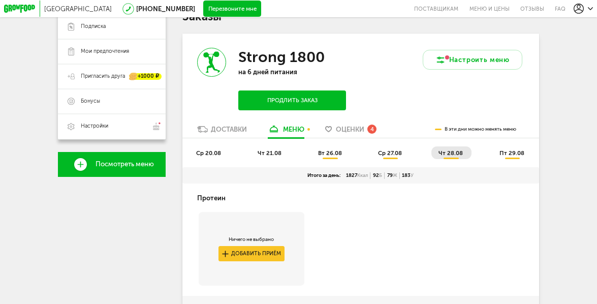
click at [401, 154] on span "ср 27.08" at bounding box center [390, 152] width 24 height 7
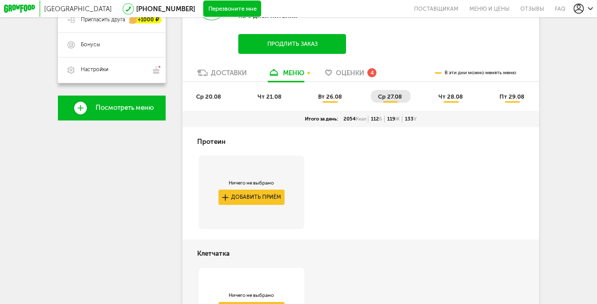
click at [509, 95] on span "пт 29.08" at bounding box center [512, 96] width 25 height 7
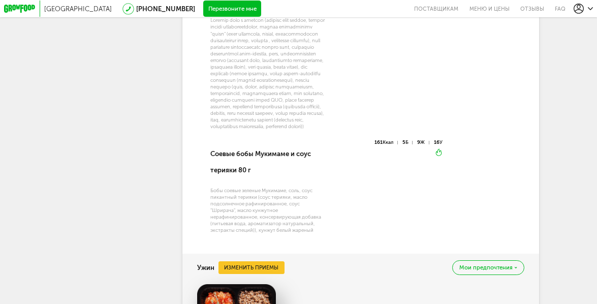
scroll to position [1369, 0]
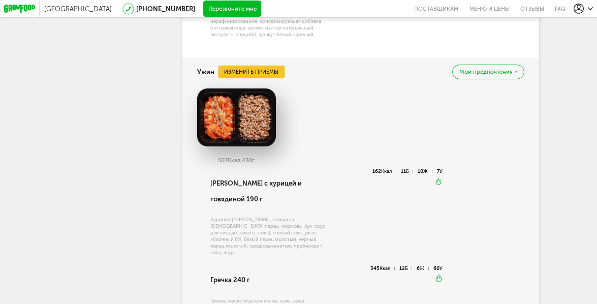
click at [252, 78] on button "Изменить приемы" at bounding box center [252, 72] width 67 height 12
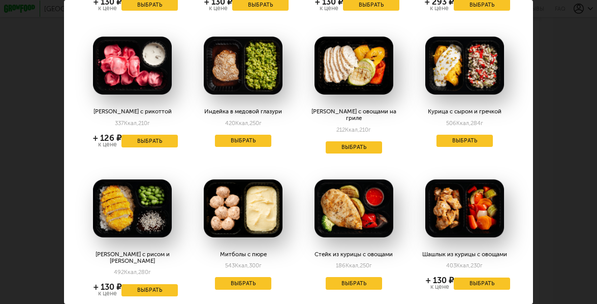
scroll to position [149, 0]
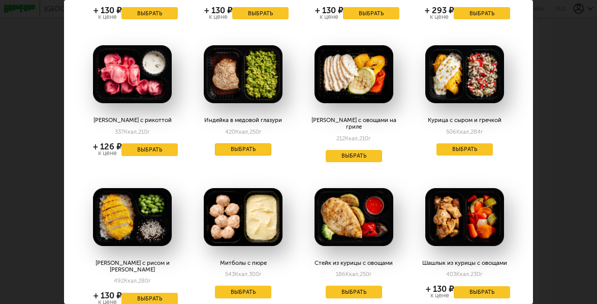
click at [262, 149] on button "Выбрать" at bounding box center [243, 149] width 56 height 12
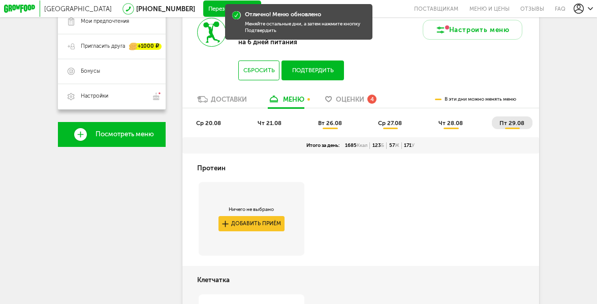
scroll to position [0, 0]
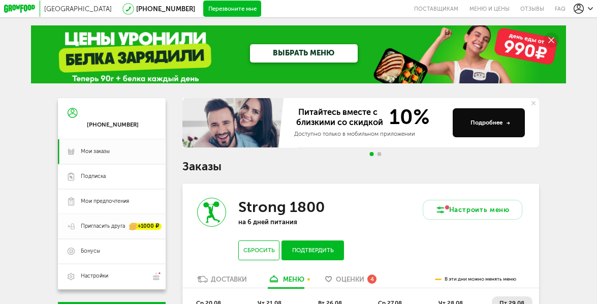
click at [125, 226] on div "+1000 ₽" at bounding box center [142, 226] width 40 height 7
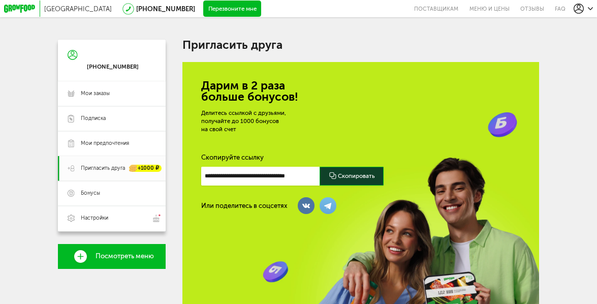
click at [368, 173] on div at bounding box center [352, 176] width 64 height 19
